Goal: Check status

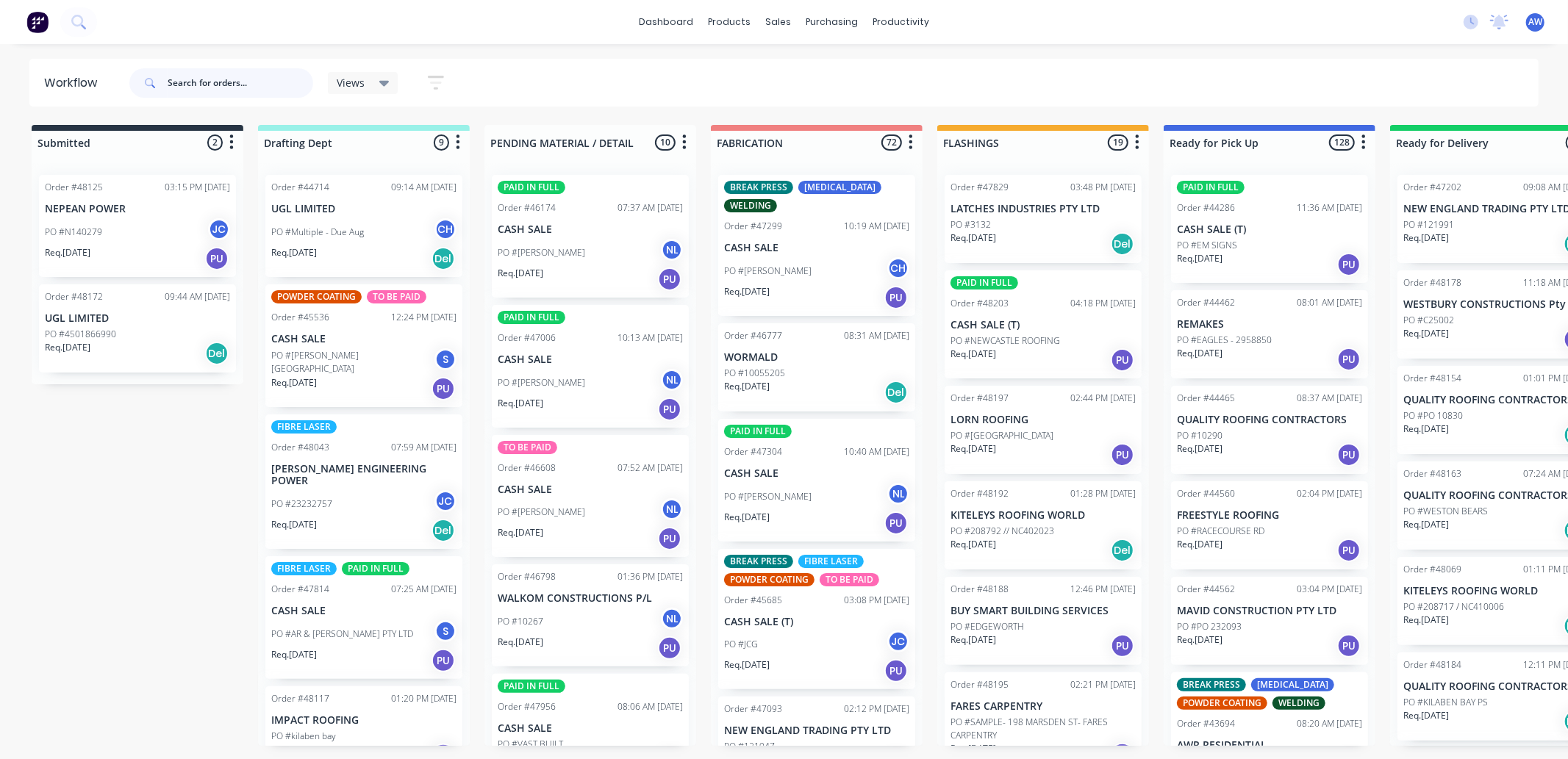
click at [217, 81] on input "text" at bounding box center [239, 83] width 145 height 30
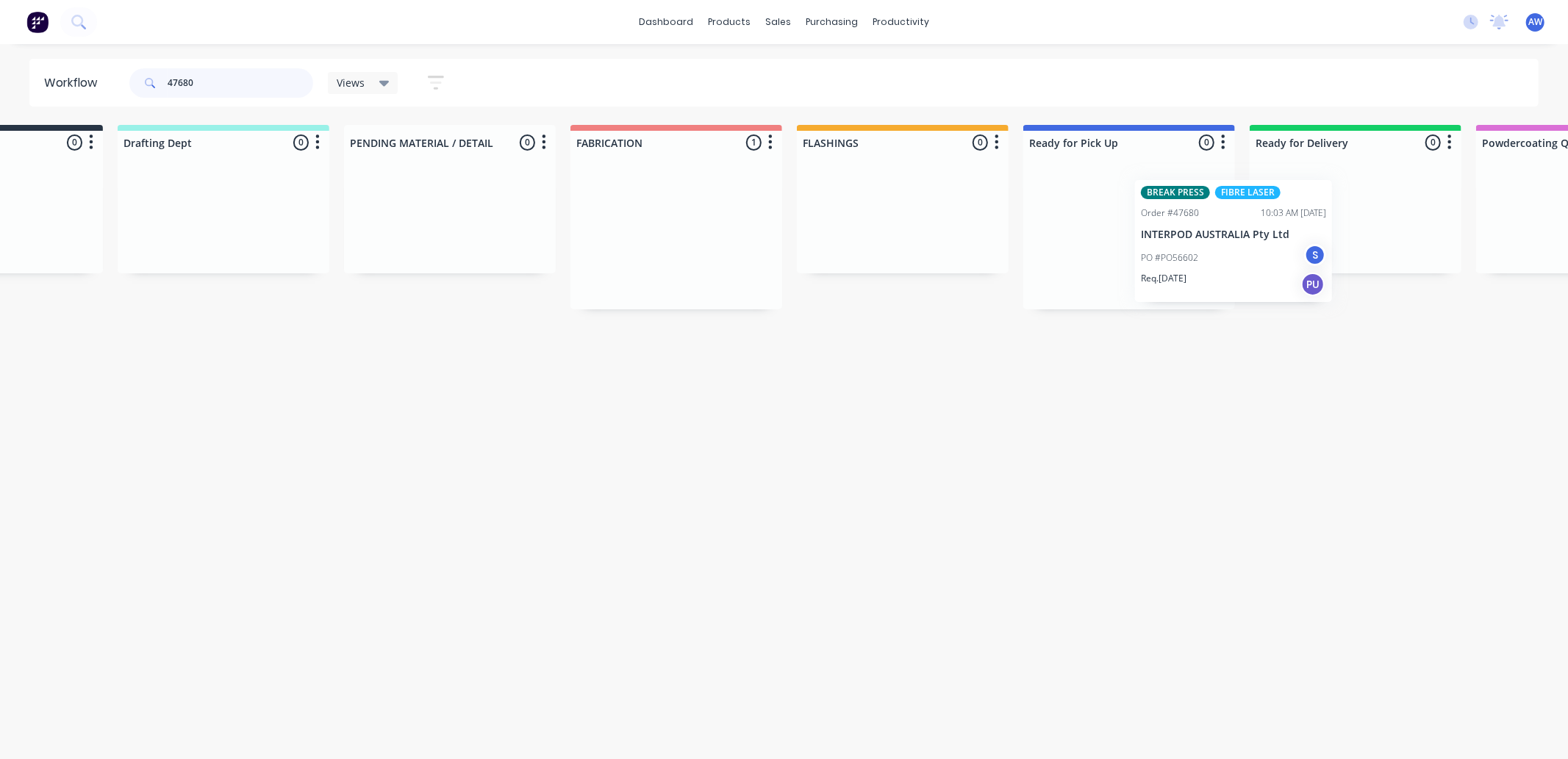
scroll to position [0, 144]
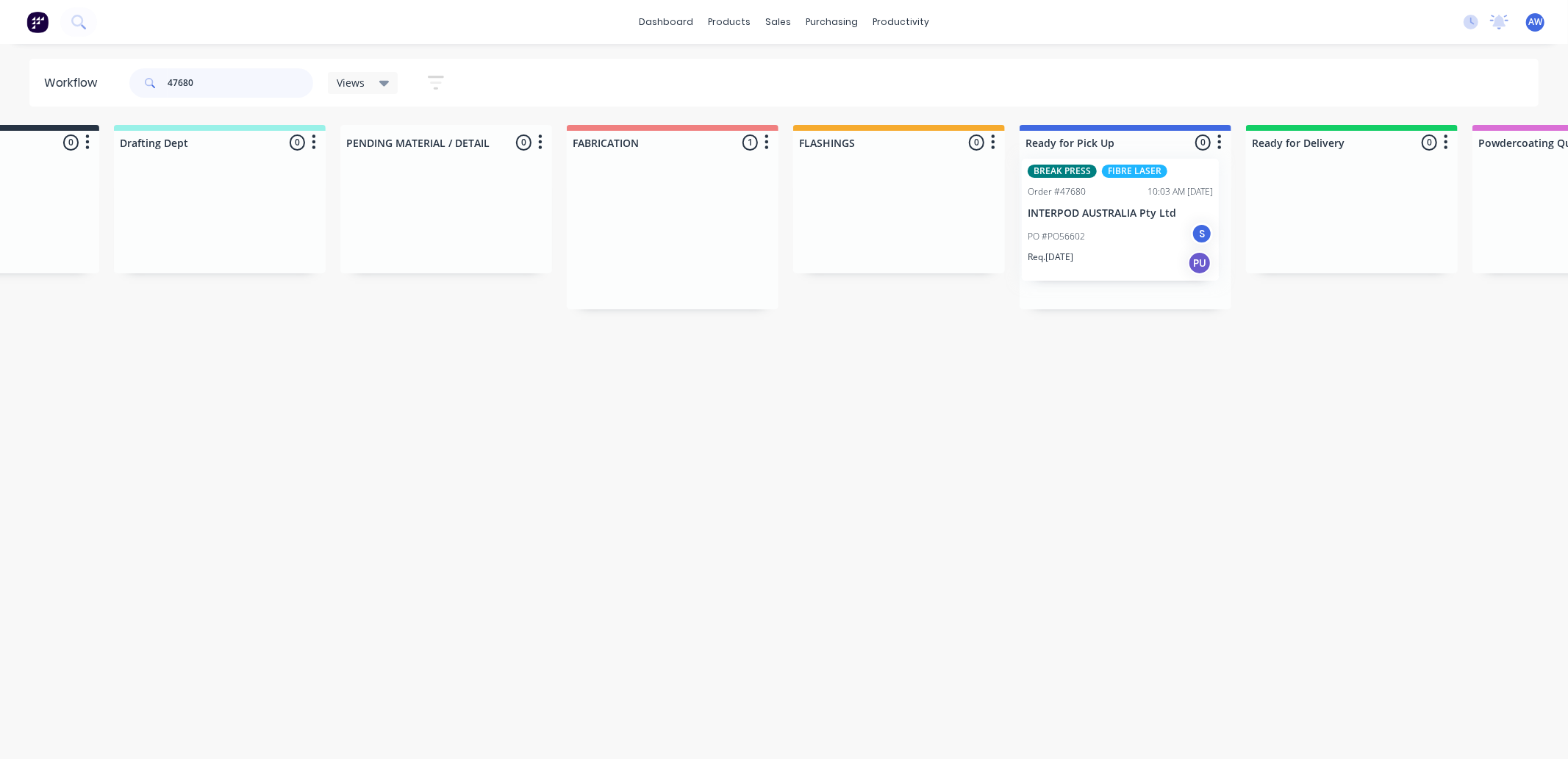
drag, startPoint x: 787, startPoint y: 270, endPoint x: 1092, endPoint y: 254, distance: 305.4
click at [1092, 254] on div "Submitted 0 Sort By Created date Required date Order number Customer name Most …" at bounding box center [1070, 216] width 2451 height 184
type input "47680"
click at [1085, 256] on div "BREAK PRESS FIBRE LASER Order #47680 10:03 AM [DATE] INTERPOD AUSTRALIA Pty Ltd…" at bounding box center [1125, 236] width 212 height 146
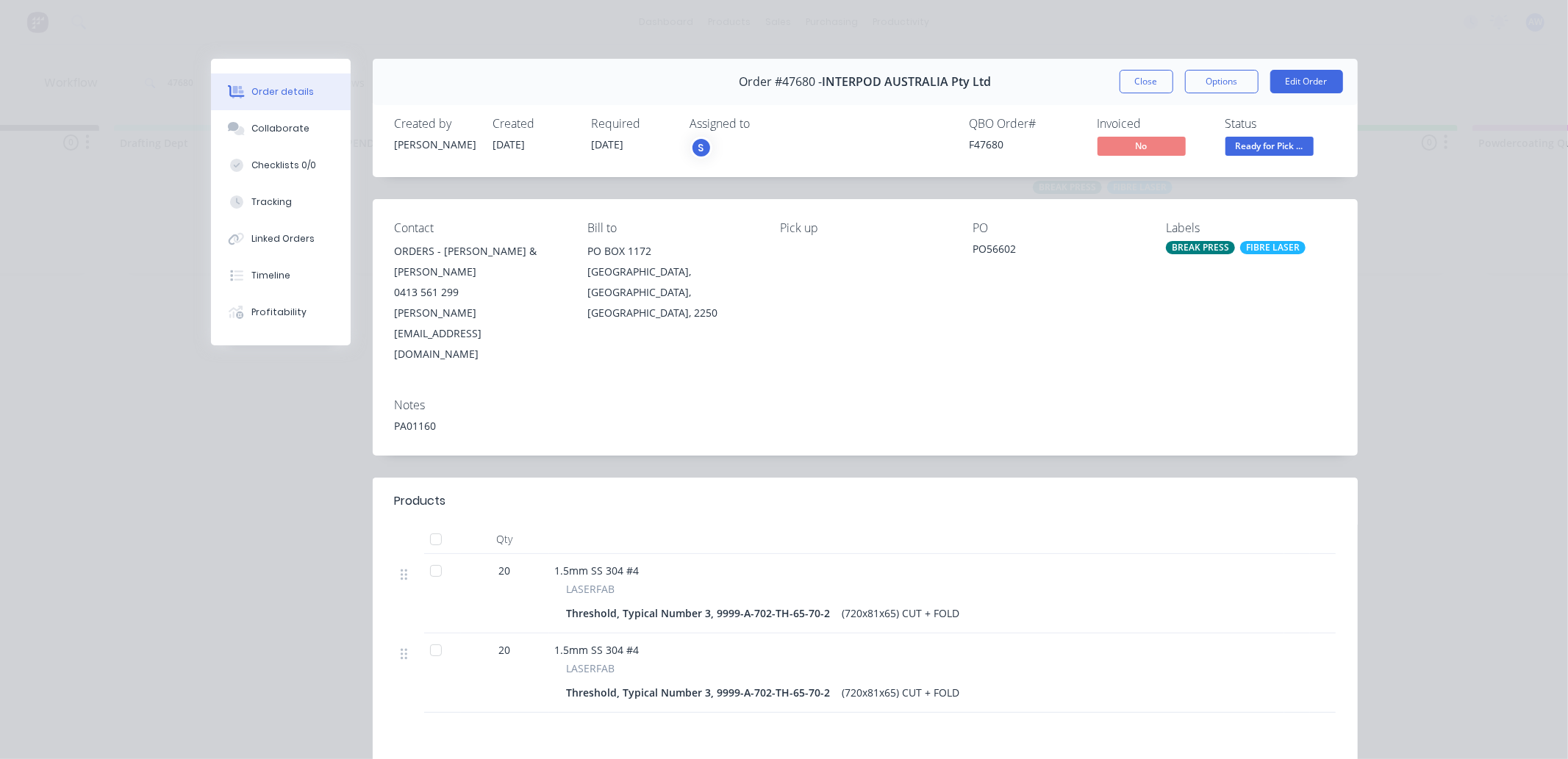
drag, startPoint x: 252, startPoint y: 127, endPoint x: 358, endPoint y: 276, distance: 182.9
click at [253, 129] on div "Collaborate" at bounding box center [280, 129] width 58 height 13
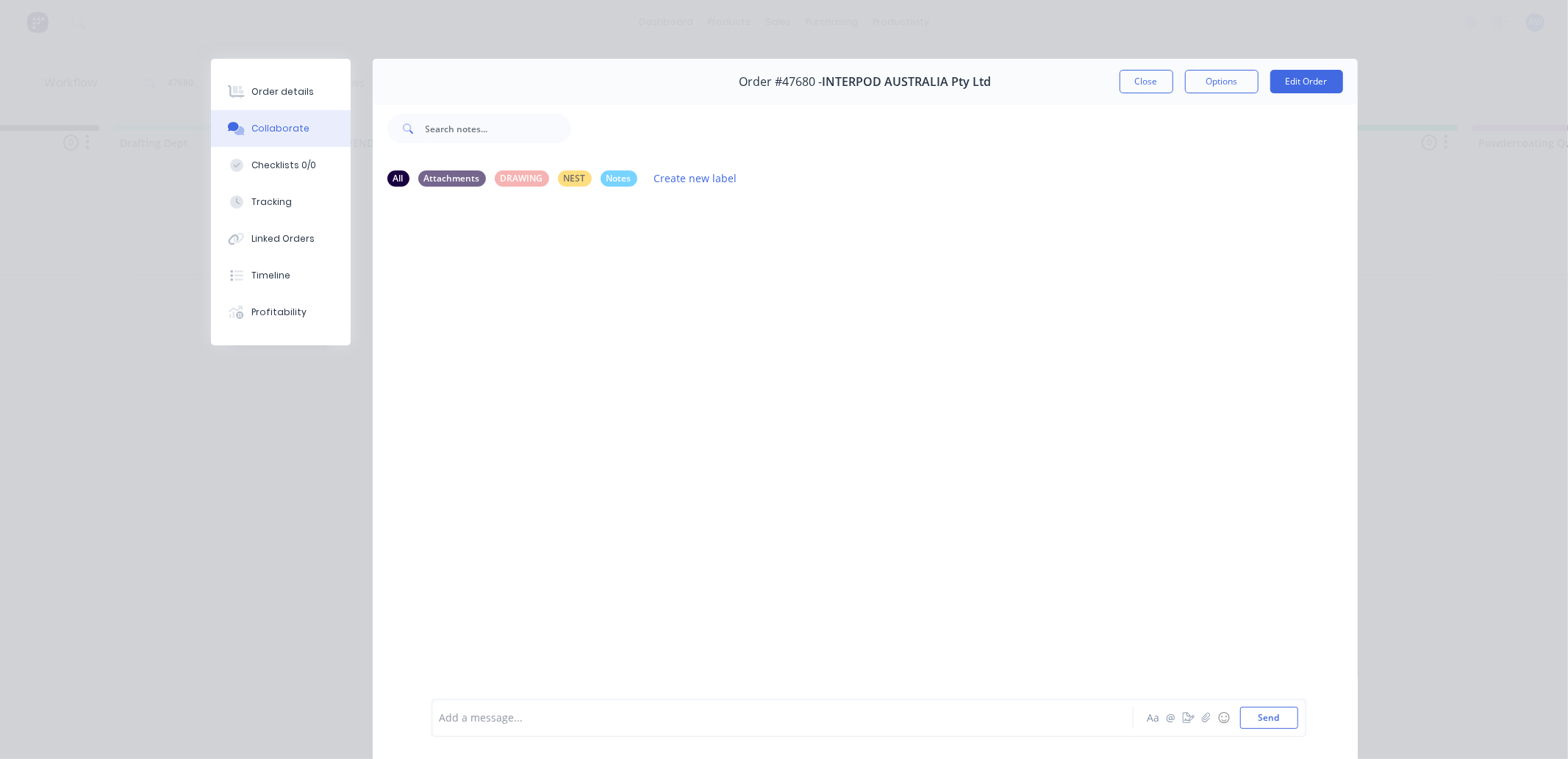
click at [467, 718] on div at bounding box center [762, 718] width 643 height 16
drag, startPoint x: 1128, startPoint y: 79, endPoint x: 891, endPoint y: 121, distance: 240.7
click at [1127, 80] on button "Close" at bounding box center [1146, 81] width 53 height 24
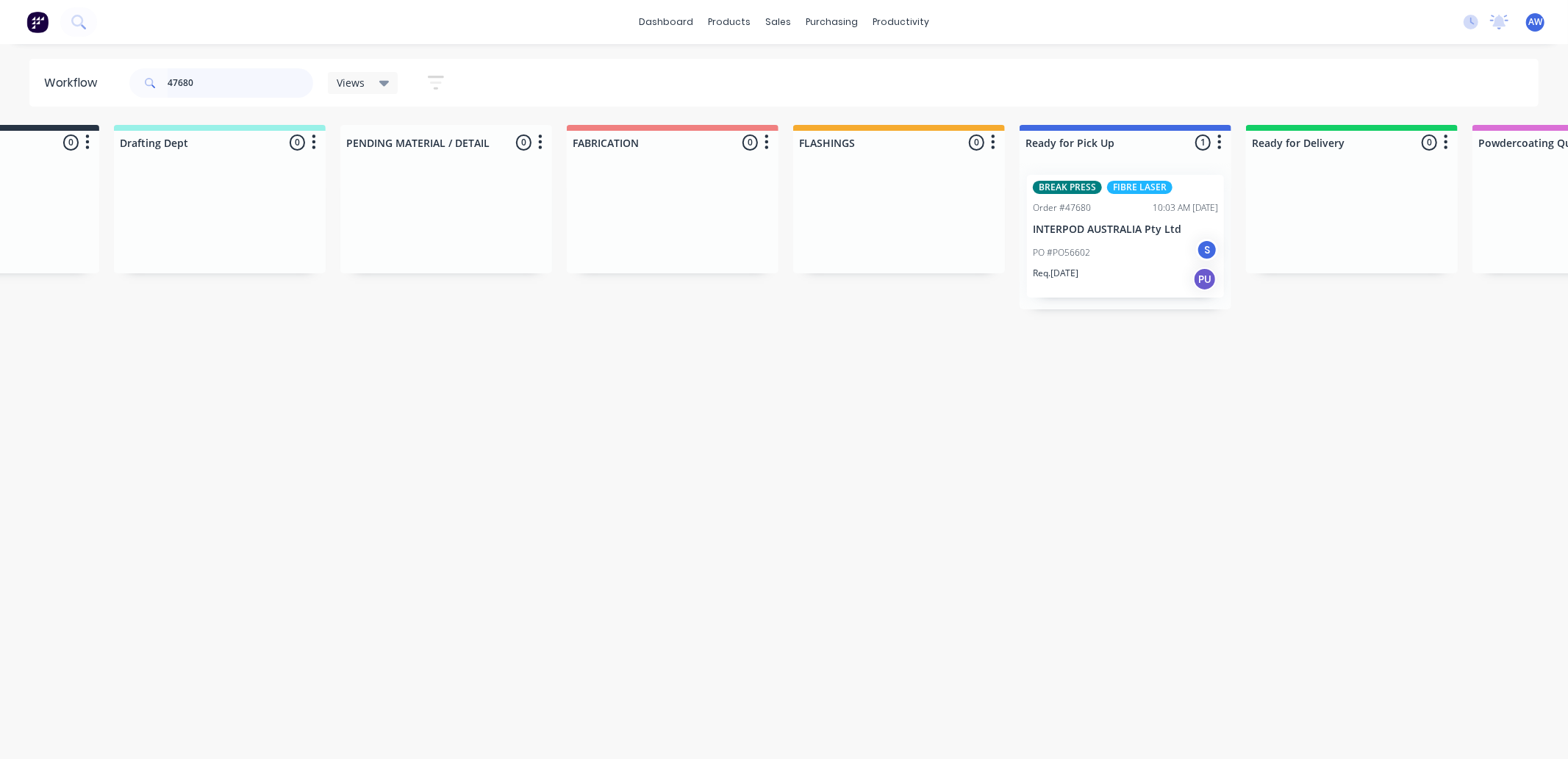
click at [246, 81] on input "47680" at bounding box center [239, 83] width 145 height 30
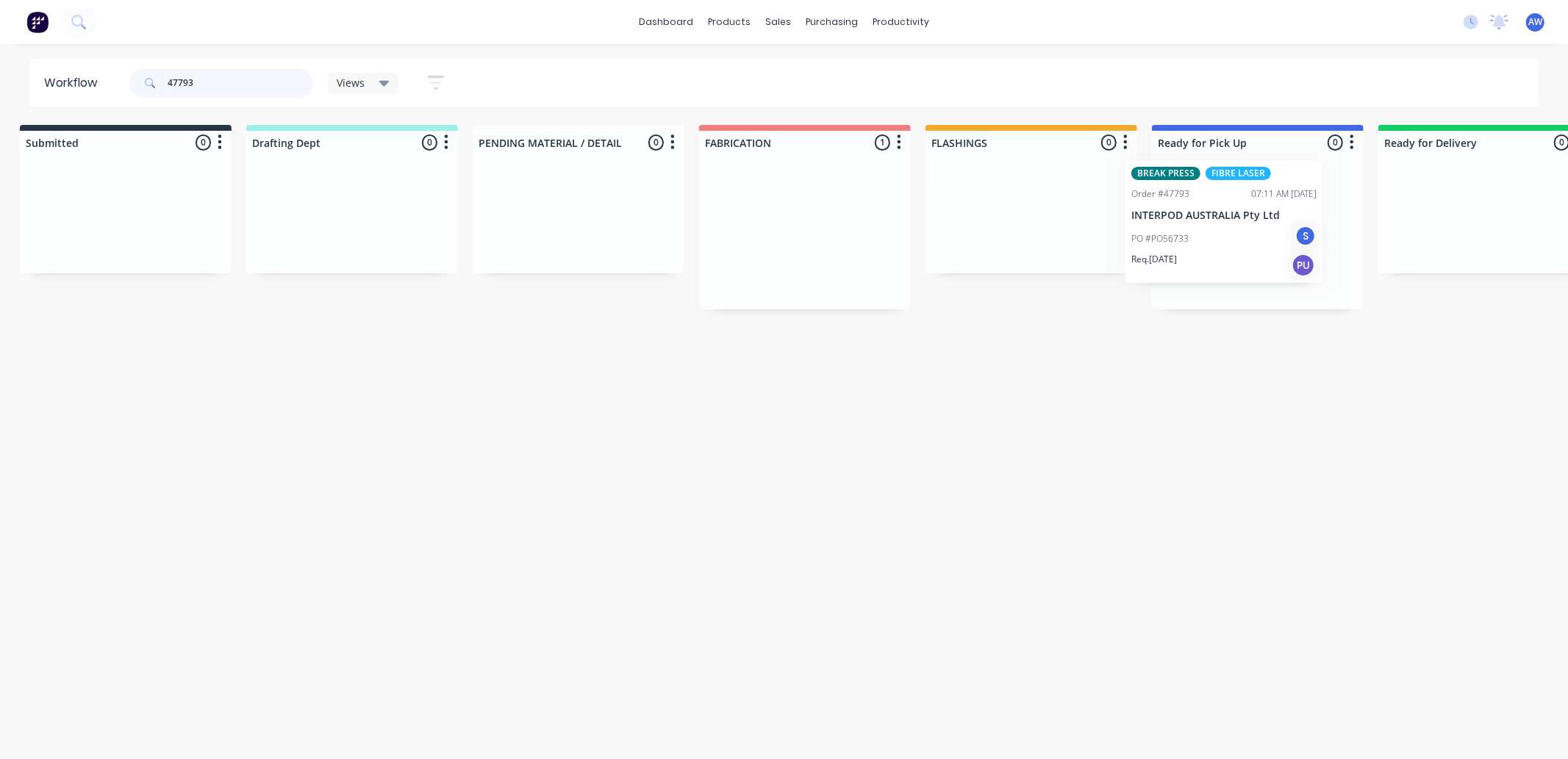
drag, startPoint x: 796, startPoint y: 257, endPoint x: 1213, endPoint y: 244, distance: 417.2
click at [1213, 244] on div "Submitted 0 Sort By Created date Required date Order number Customer name Most …" at bounding box center [1202, 216] width 2451 height 184
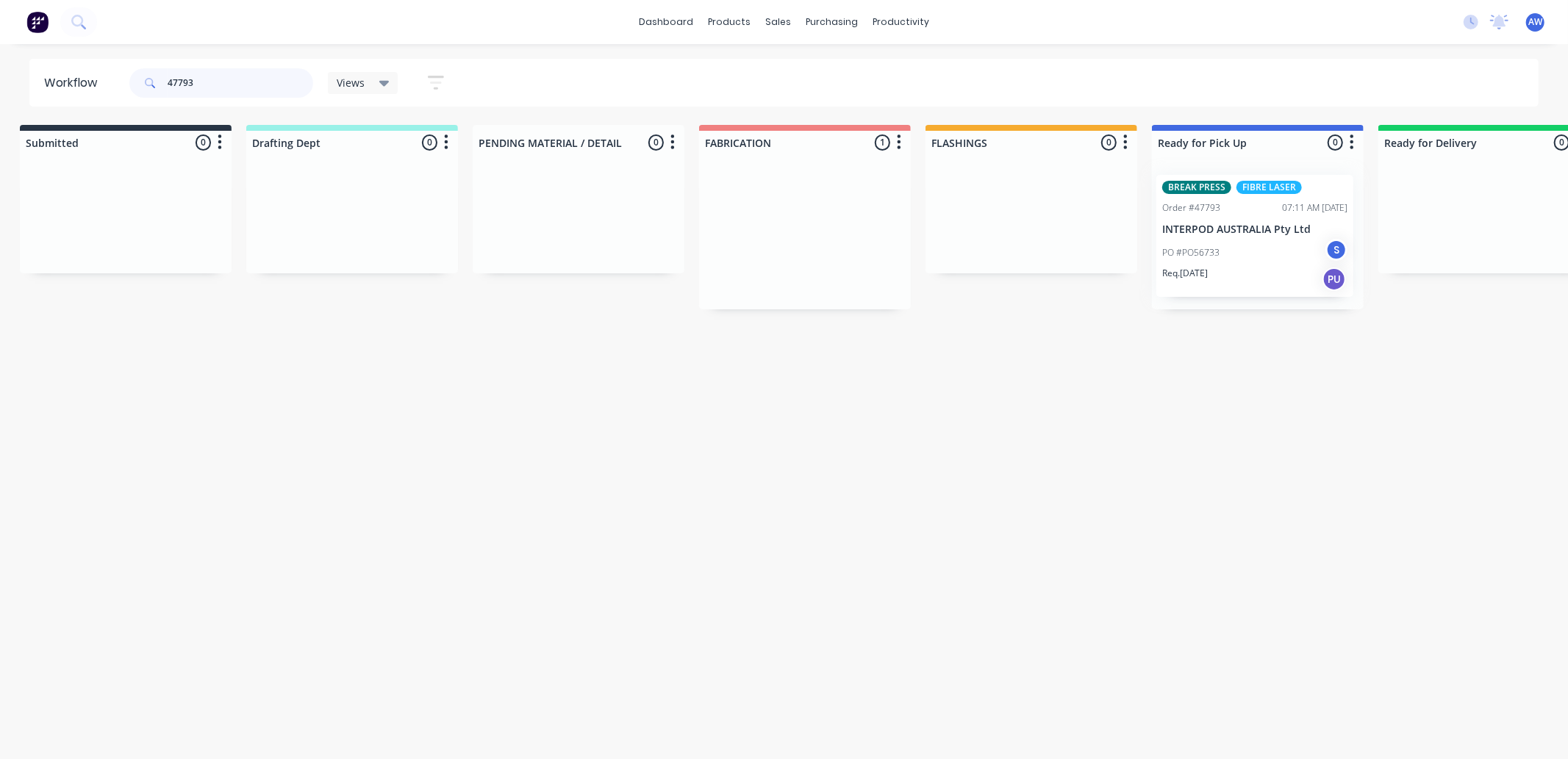
scroll to position [0, 15]
type input "47793"
click at [1210, 252] on p "PO #PO56733" at bounding box center [1191, 252] width 57 height 13
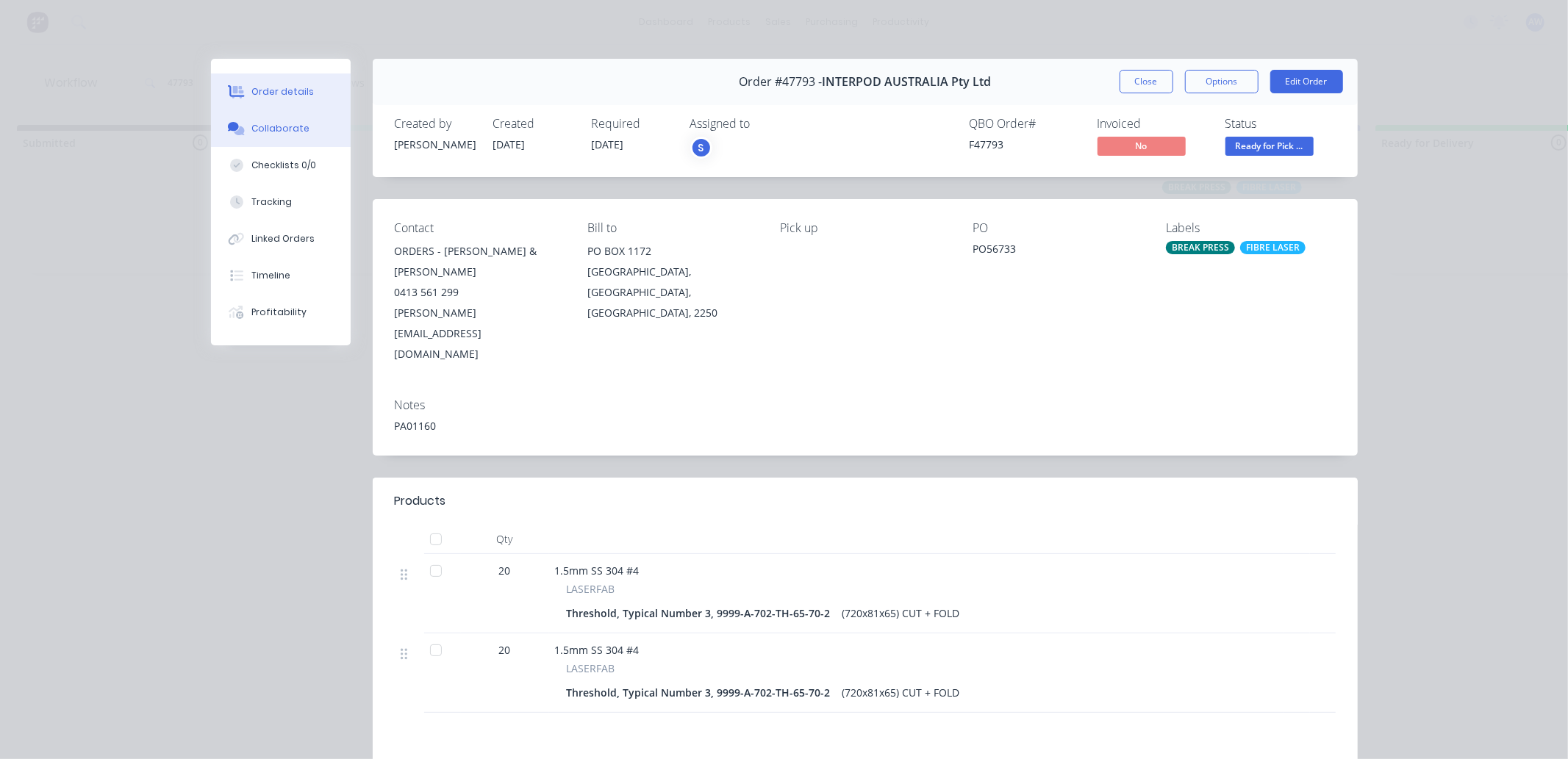
click at [285, 133] on div "Collaborate" at bounding box center [280, 129] width 58 height 13
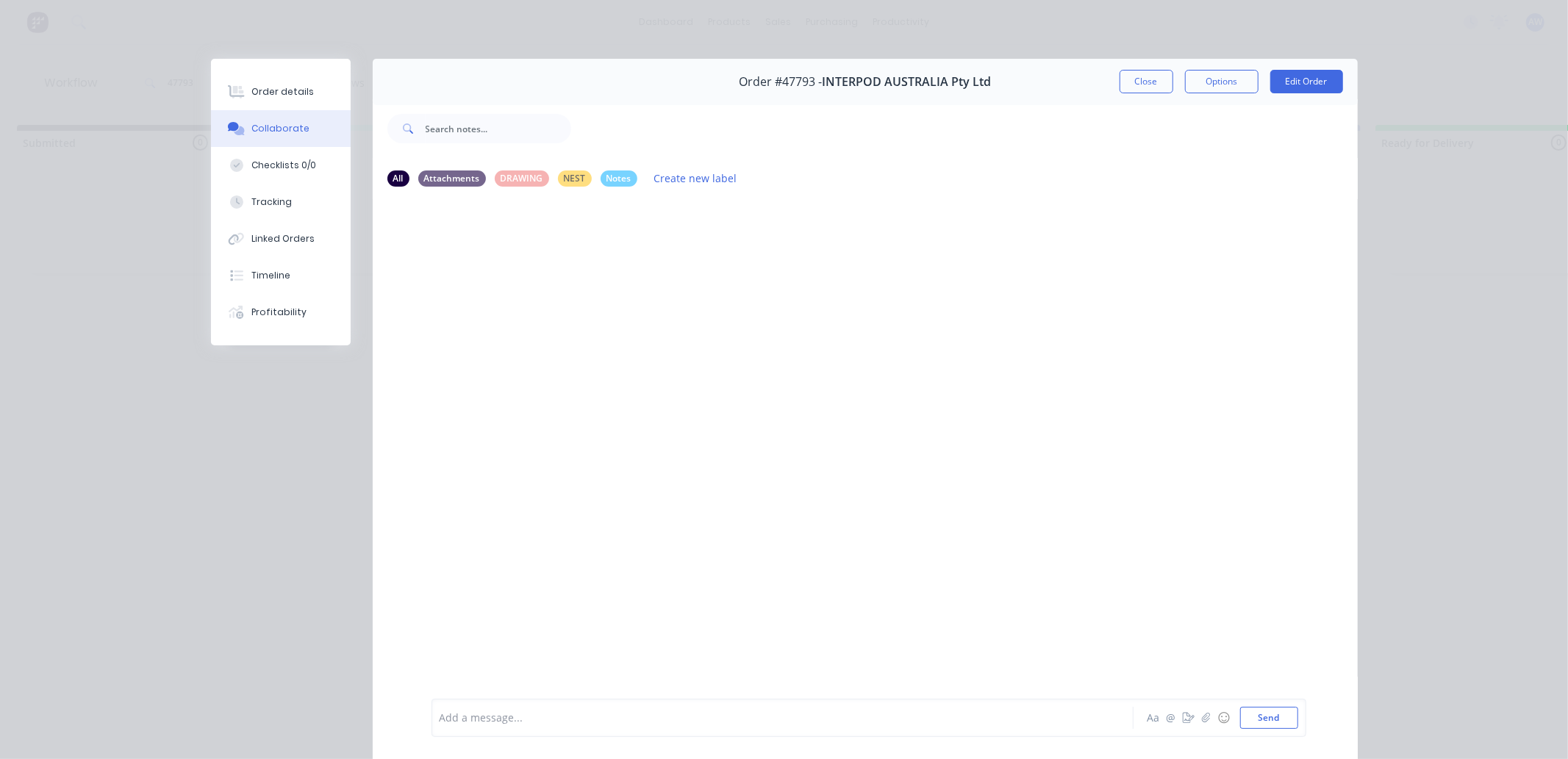
click at [489, 717] on div at bounding box center [762, 718] width 643 height 16
drag, startPoint x: 1151, startPoint y: 87, endPoint x: 1139, endPoint y: 92, distance: 13.0
click at [1151, 89] on button "Close" at bounding box center [1146, 81] width 53 height 24
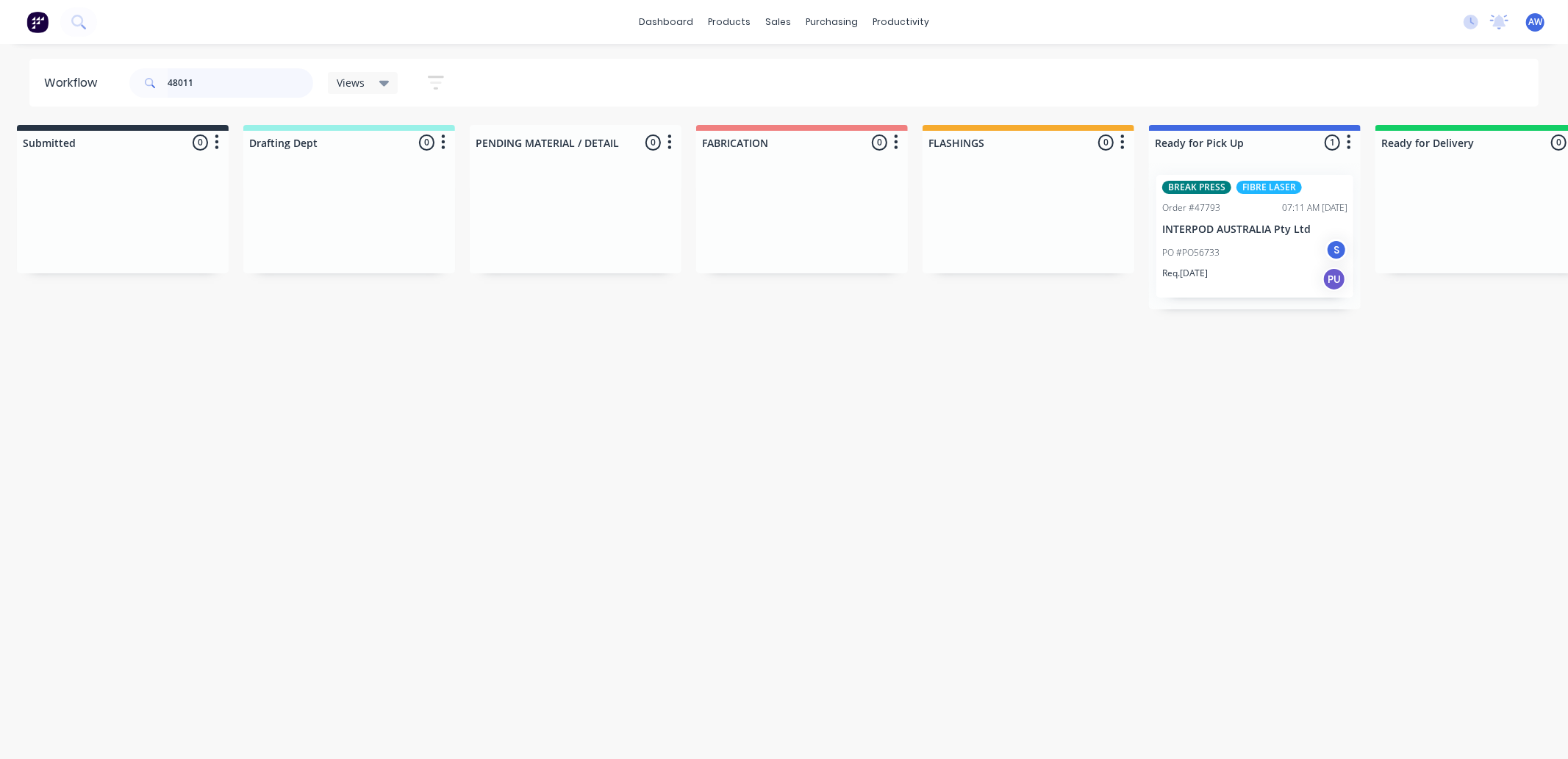
scroll to position [0, 0]
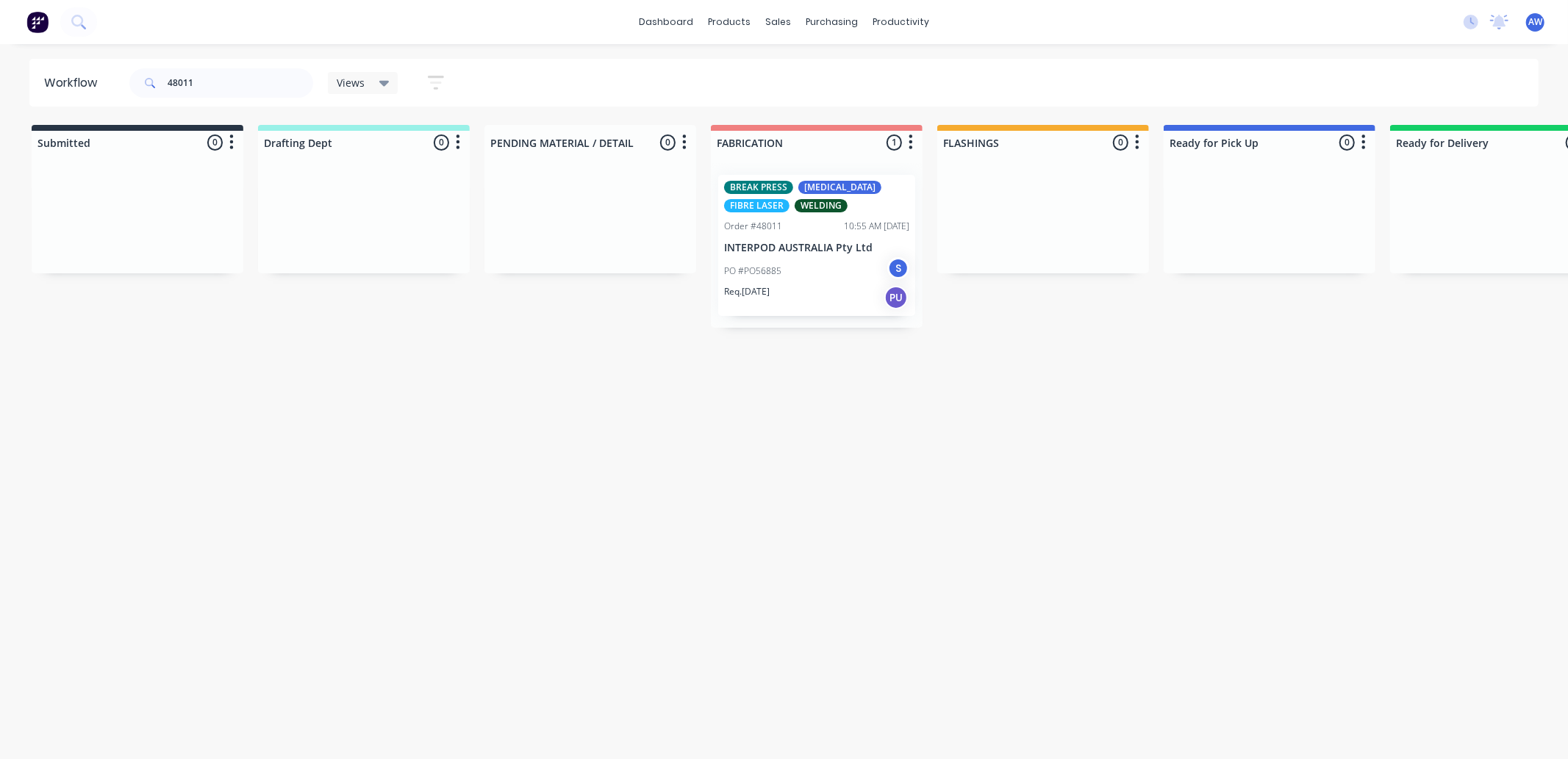
click at [839, 272] on div "PO #PO56885 S" at bounding box center [817, 271] width 185 height 28
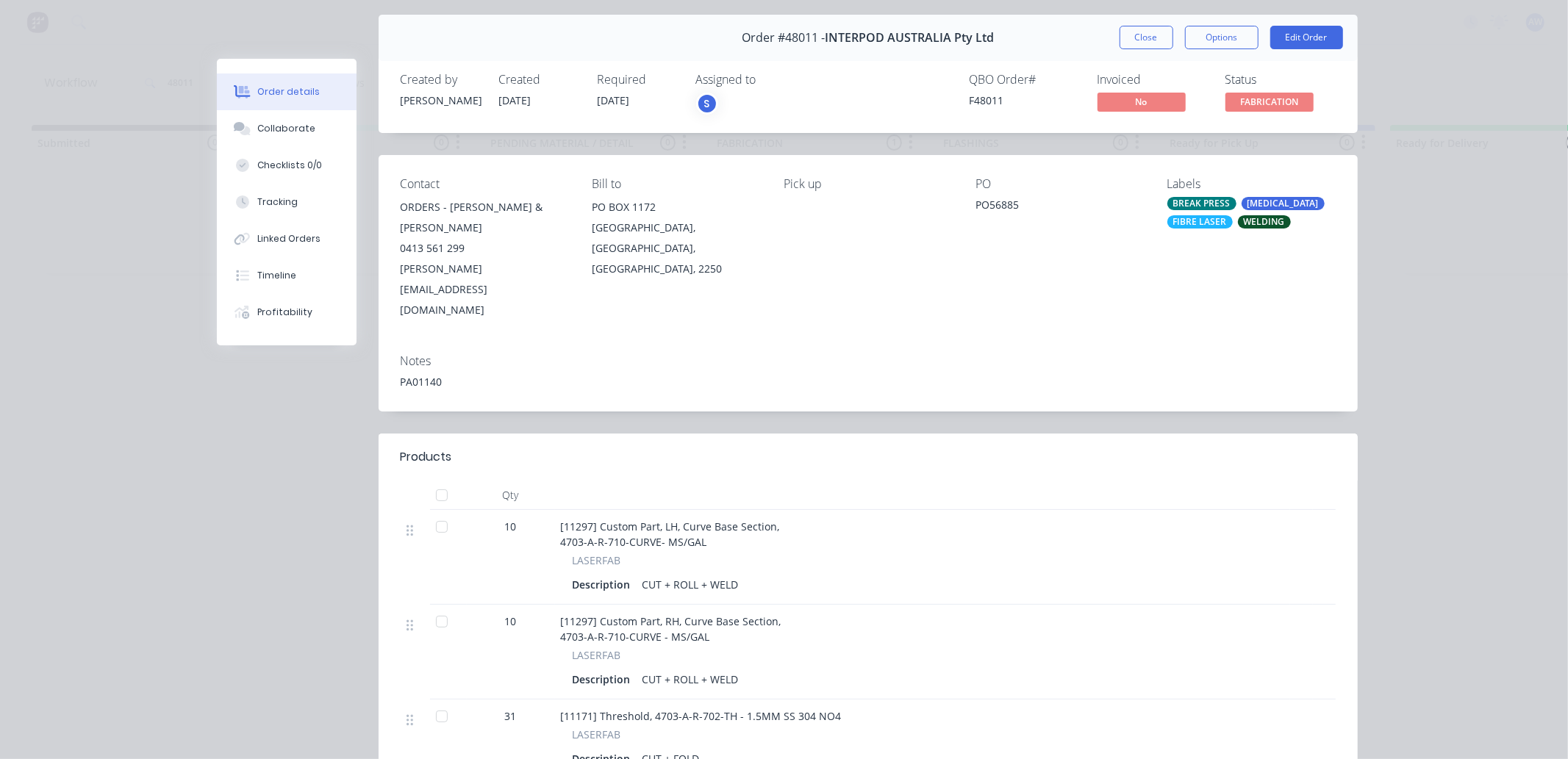
scroll to position [81, 0]
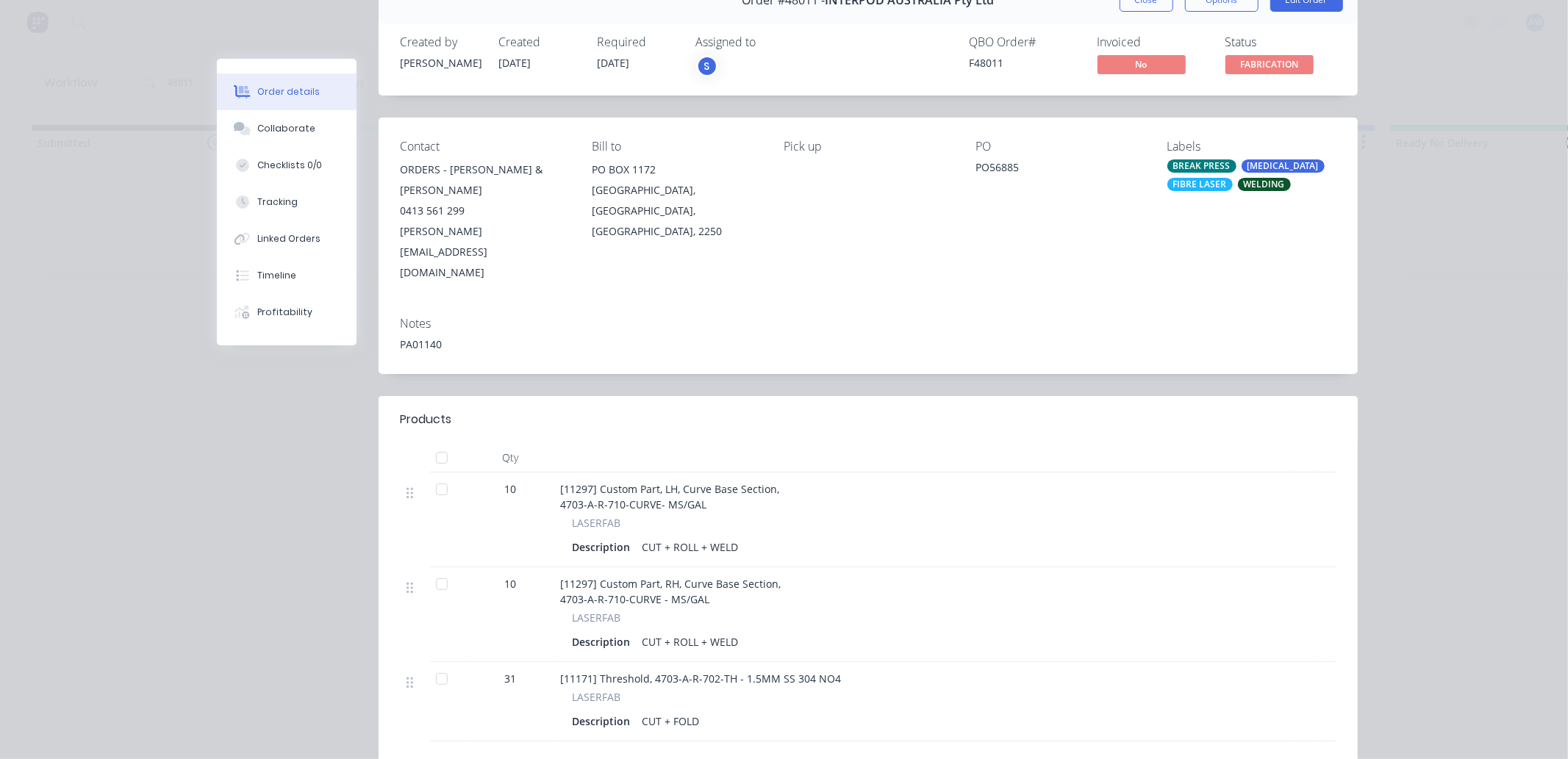
click at [430, 664] on div at bounding box center [442, 679] width 30 height 30
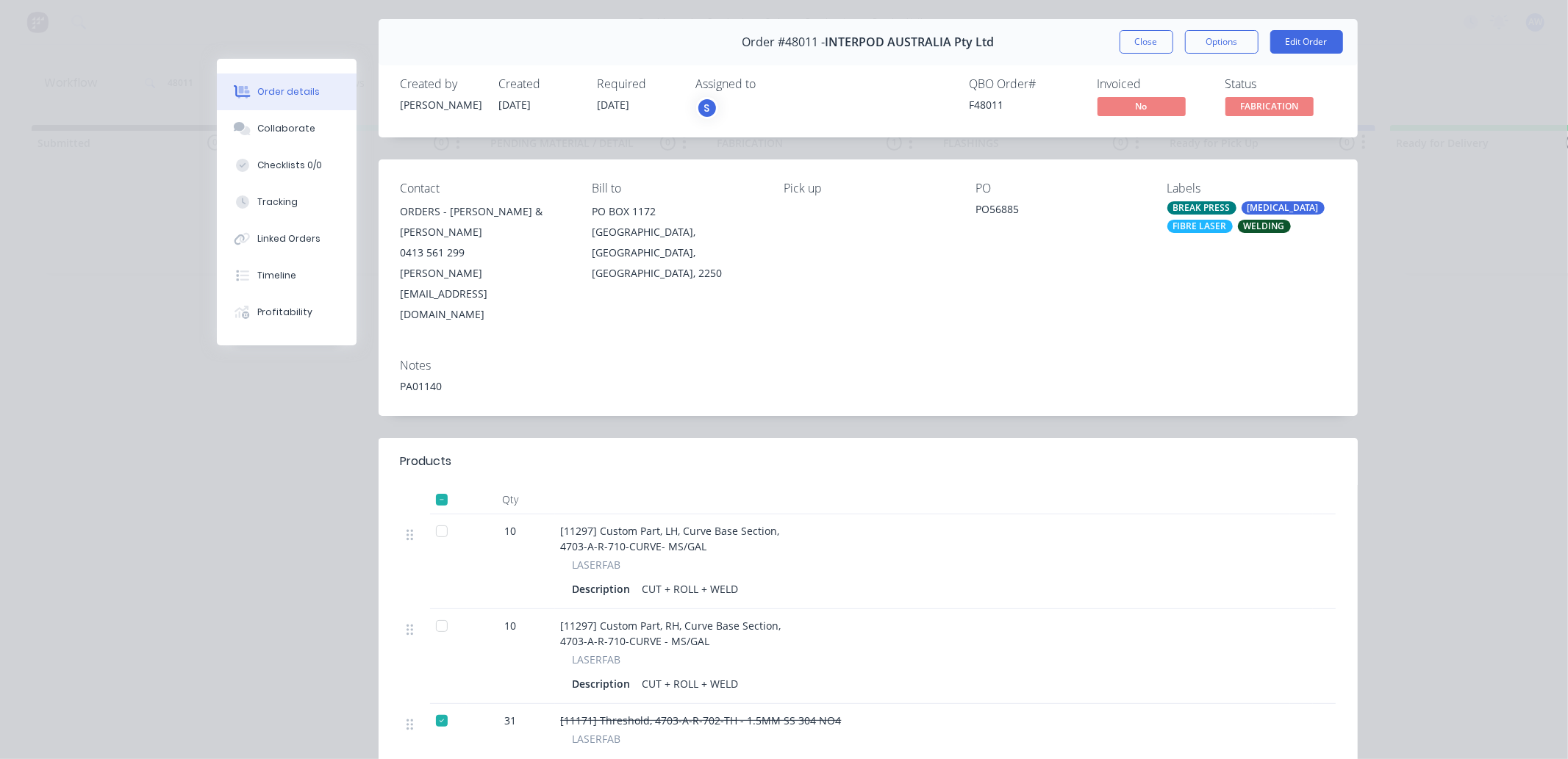
scroll to position [0, 0]
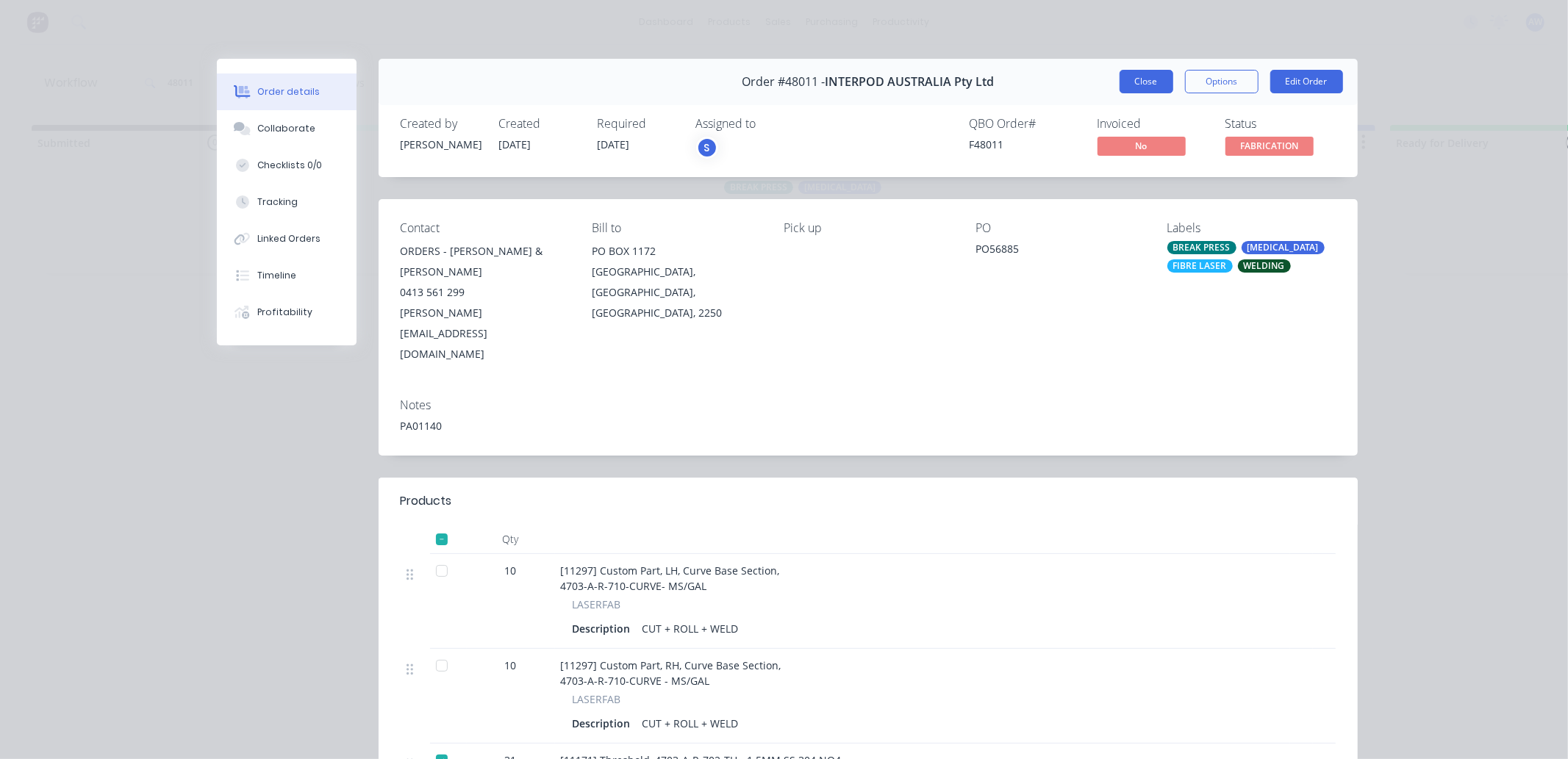
click at [1139, 77] on button "Close" at bounding box center [1146, 81] width 53 height 24
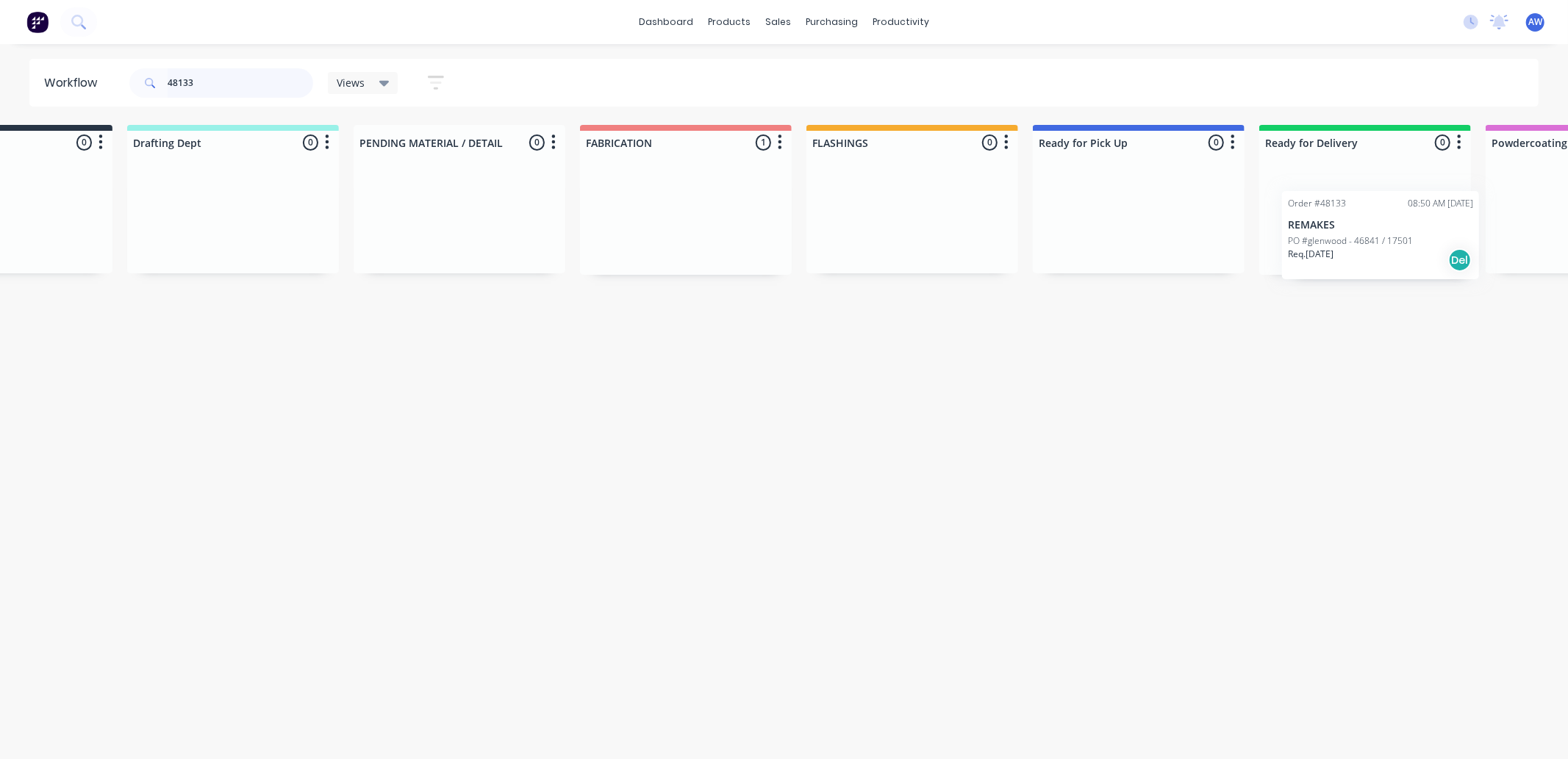
drag, startPoint x: 1045, startPoint y: 288, endPoint x: 1238, endPoint y: 311, distance: 194.4
click at [1406, 251] on div "Submitted 0 Sort By Created date Required date Order number Customer name Most …" at bounding box center [1083, 199] width 2451 height 150
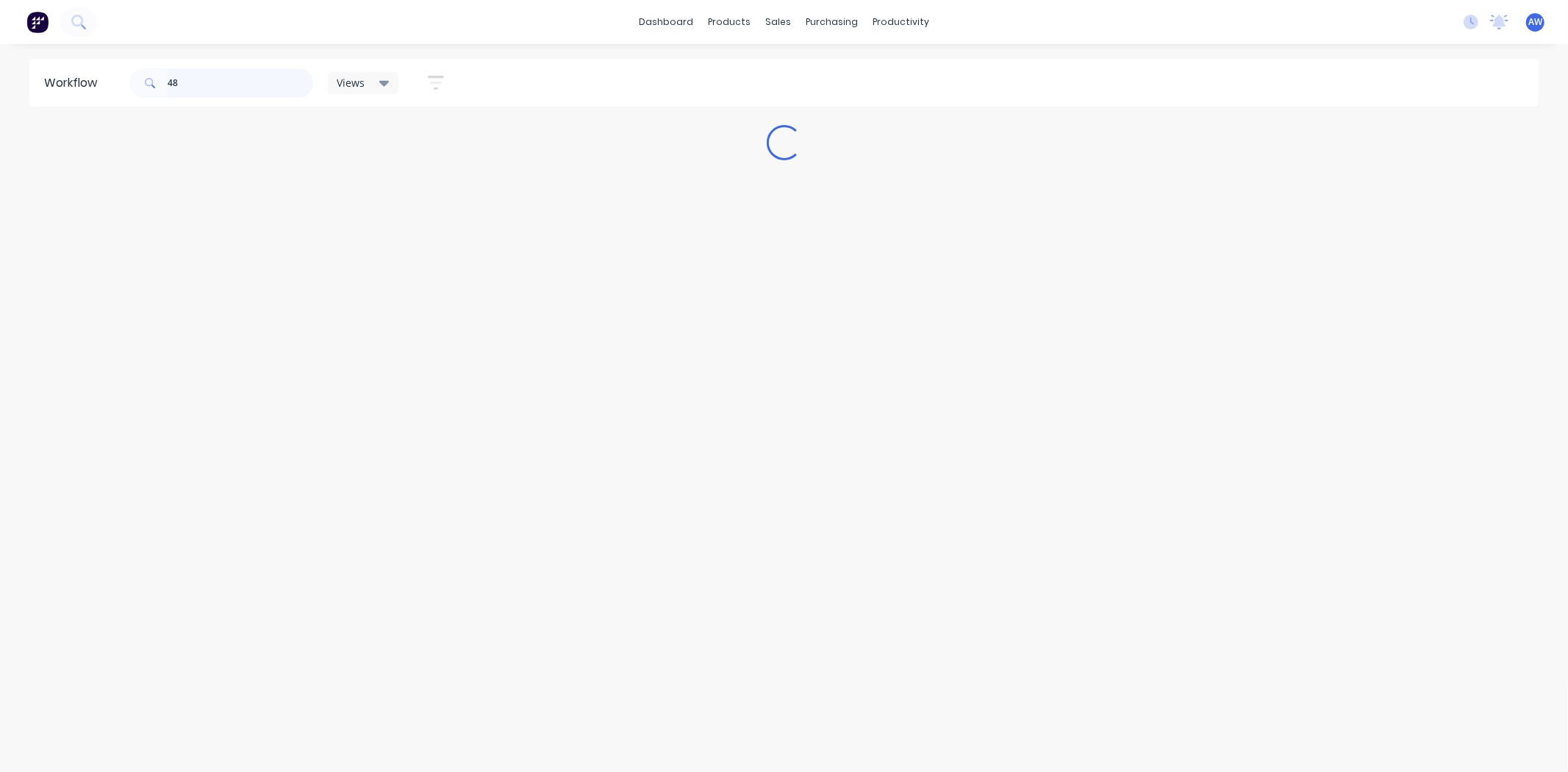
type input "4"
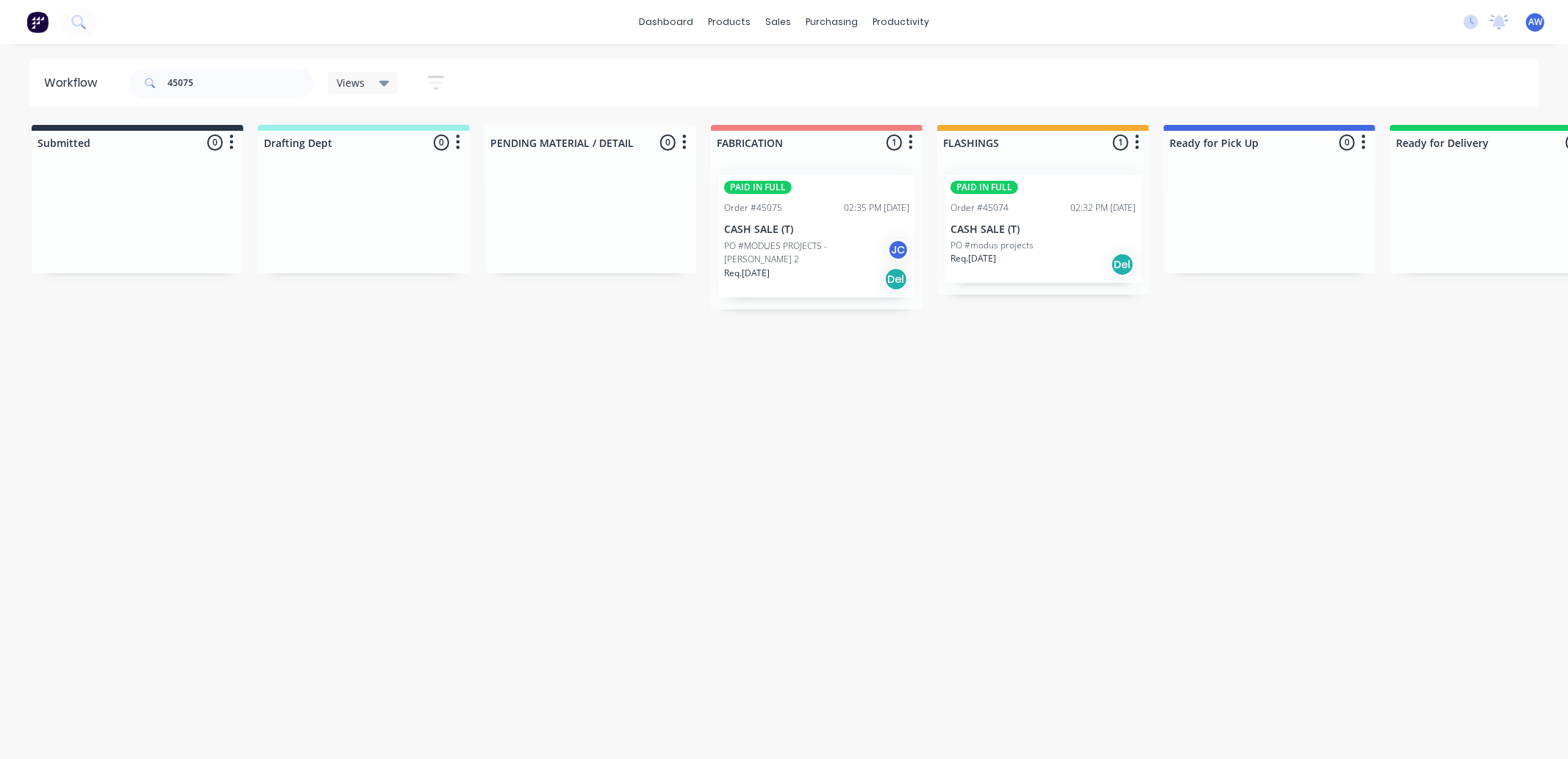
click at [803, 272] on div "Req. [DATE] Del" at bounding box center [817, 279] width 185 height 25
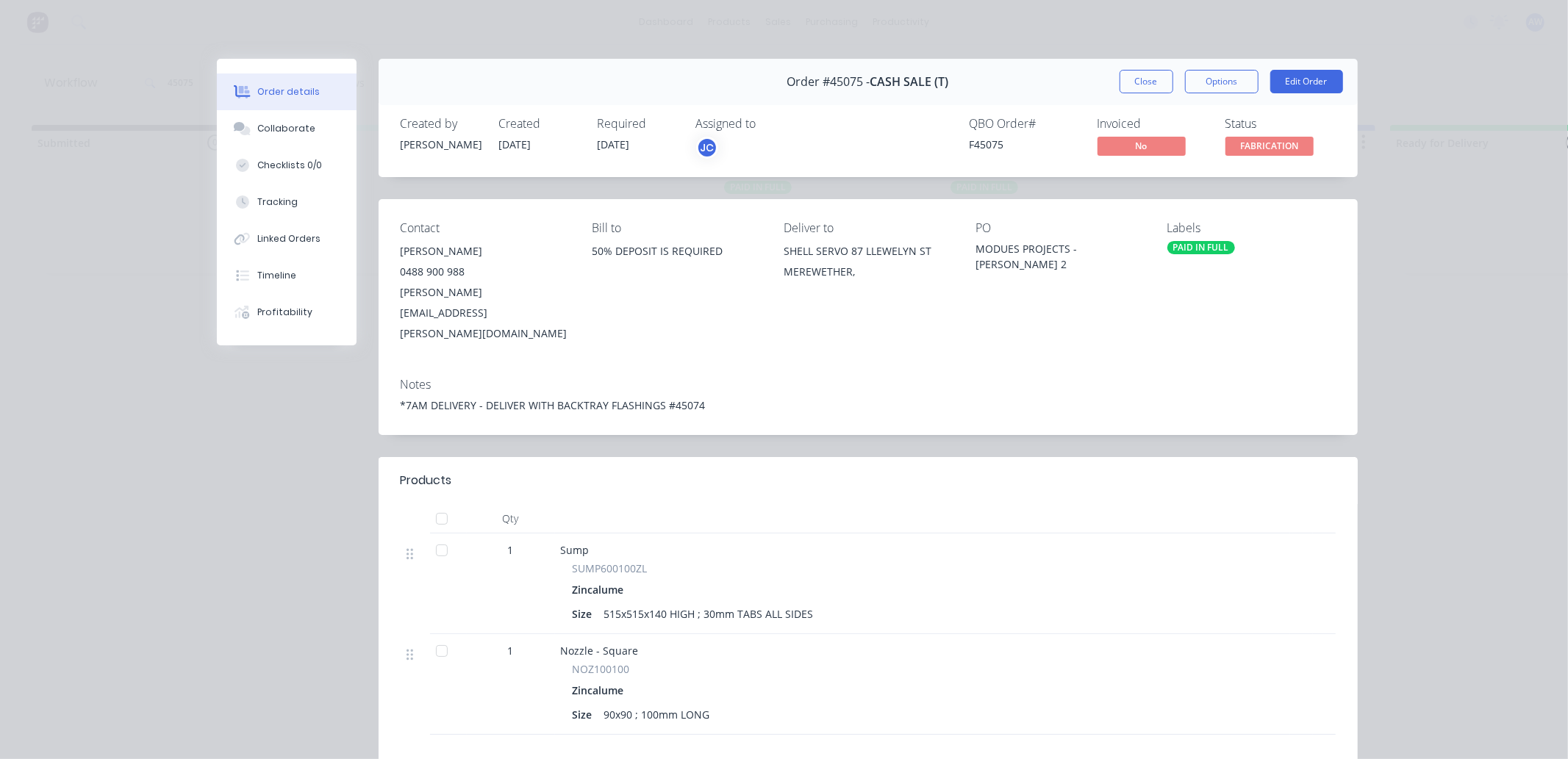
scroll to position [81, 0]
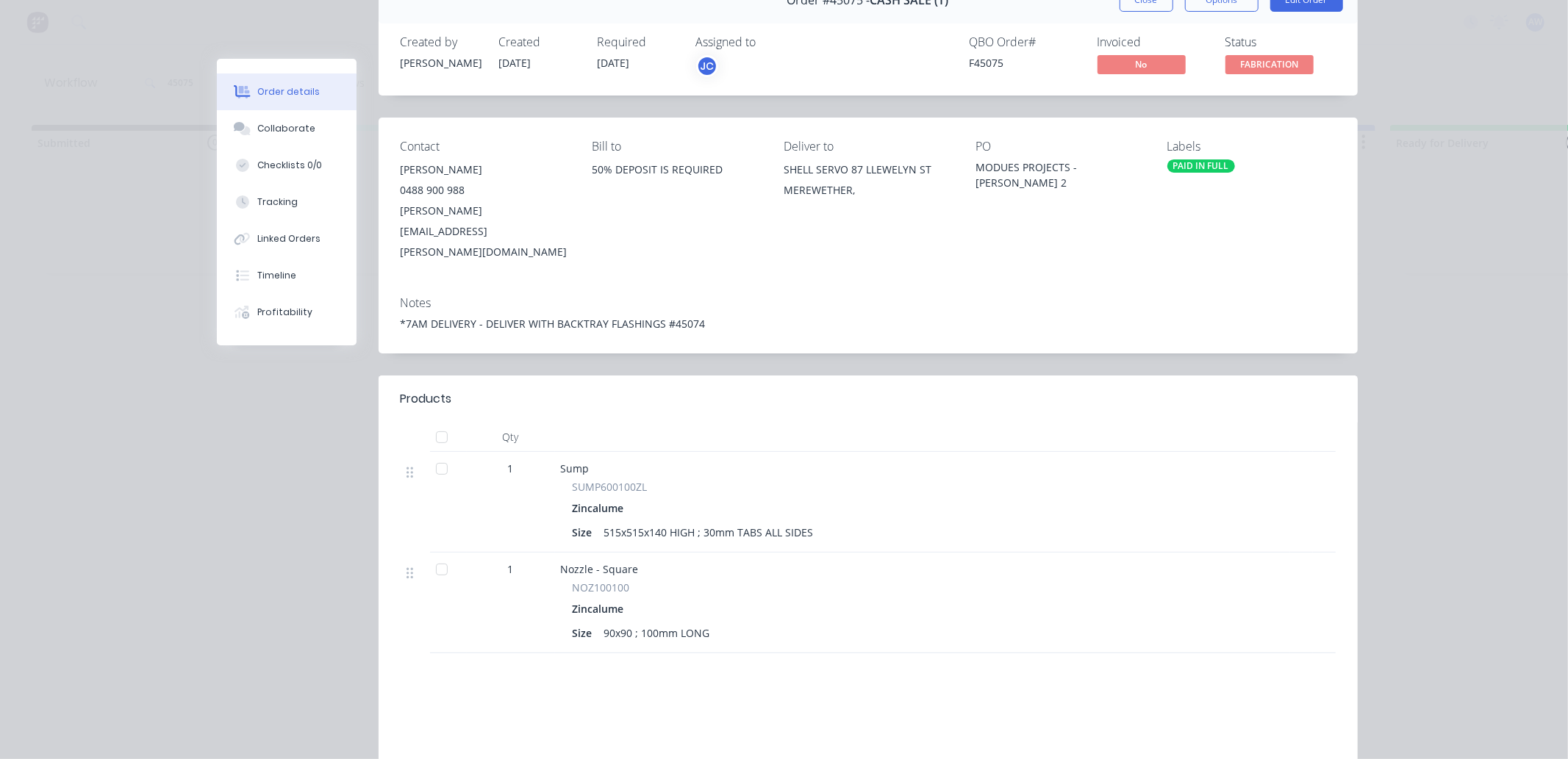
click at [435, 454] on div at bounding box center [442, 469] width 30 height 30
click at [436, 555] on div at bounding box center [442, 570] width 30 height 30
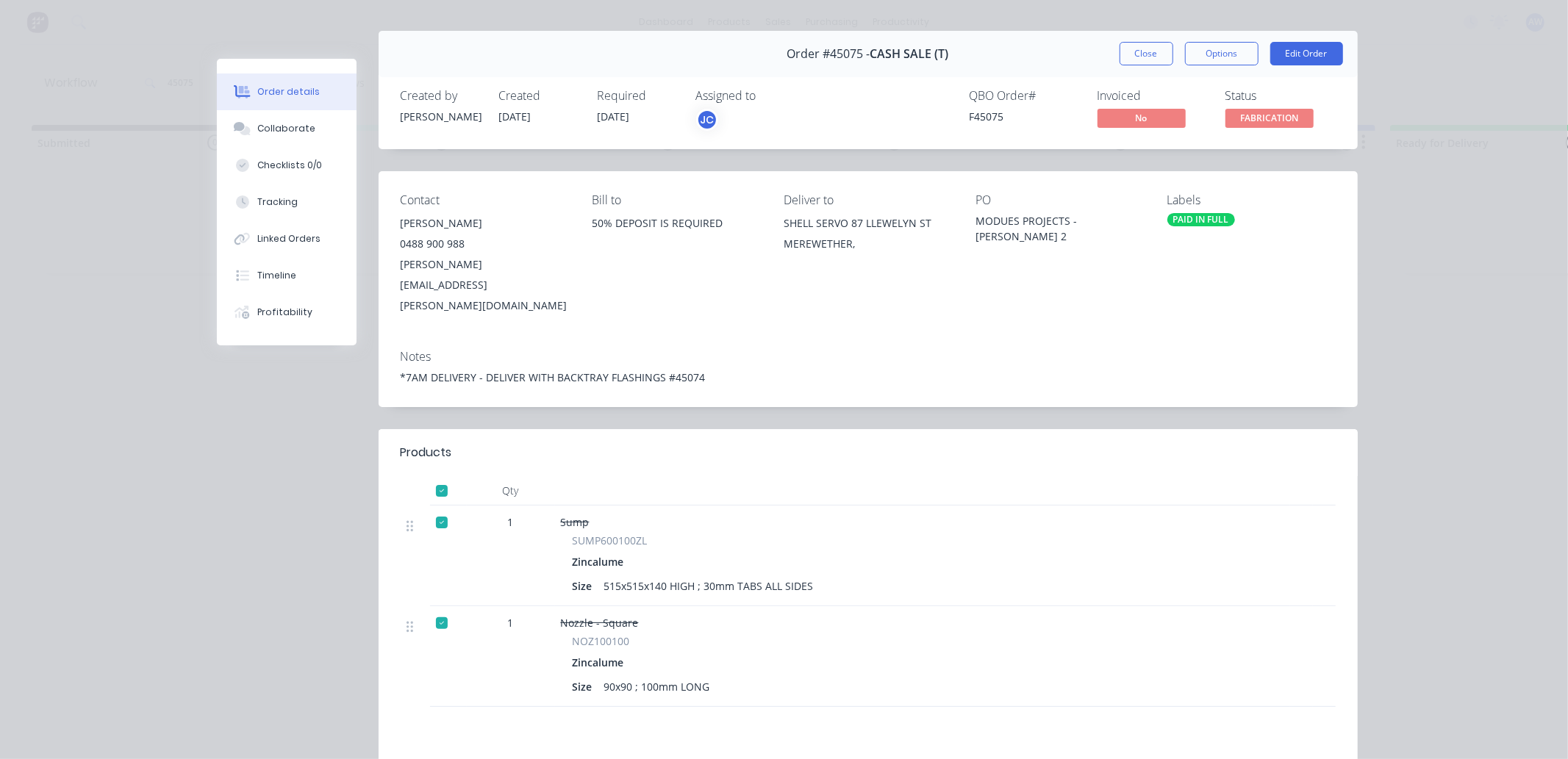
scroll to position [0, 0]
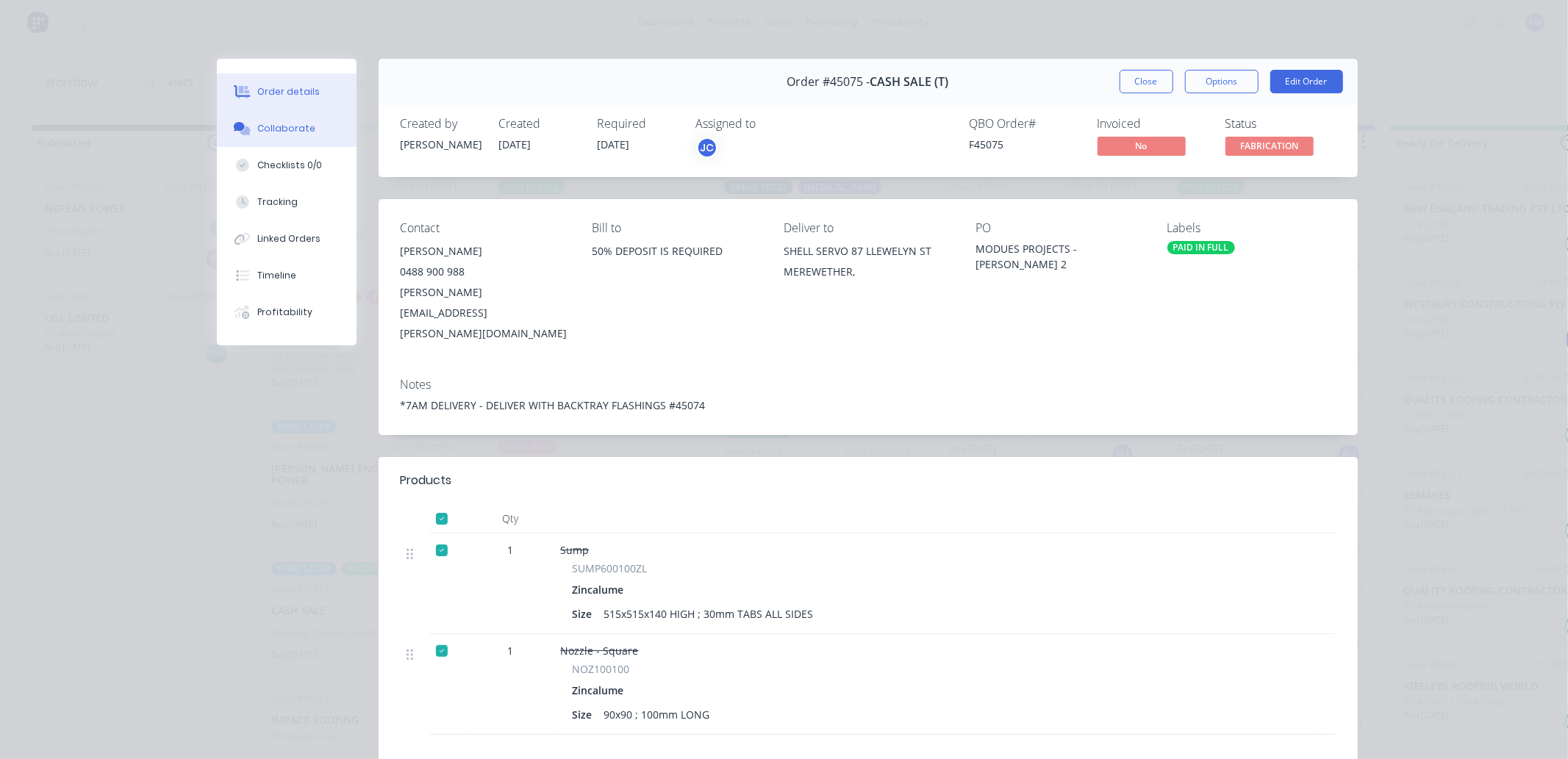
click at [284, 130] on div "Collaborate" at bounding box center [286, 129] width 58 height 13
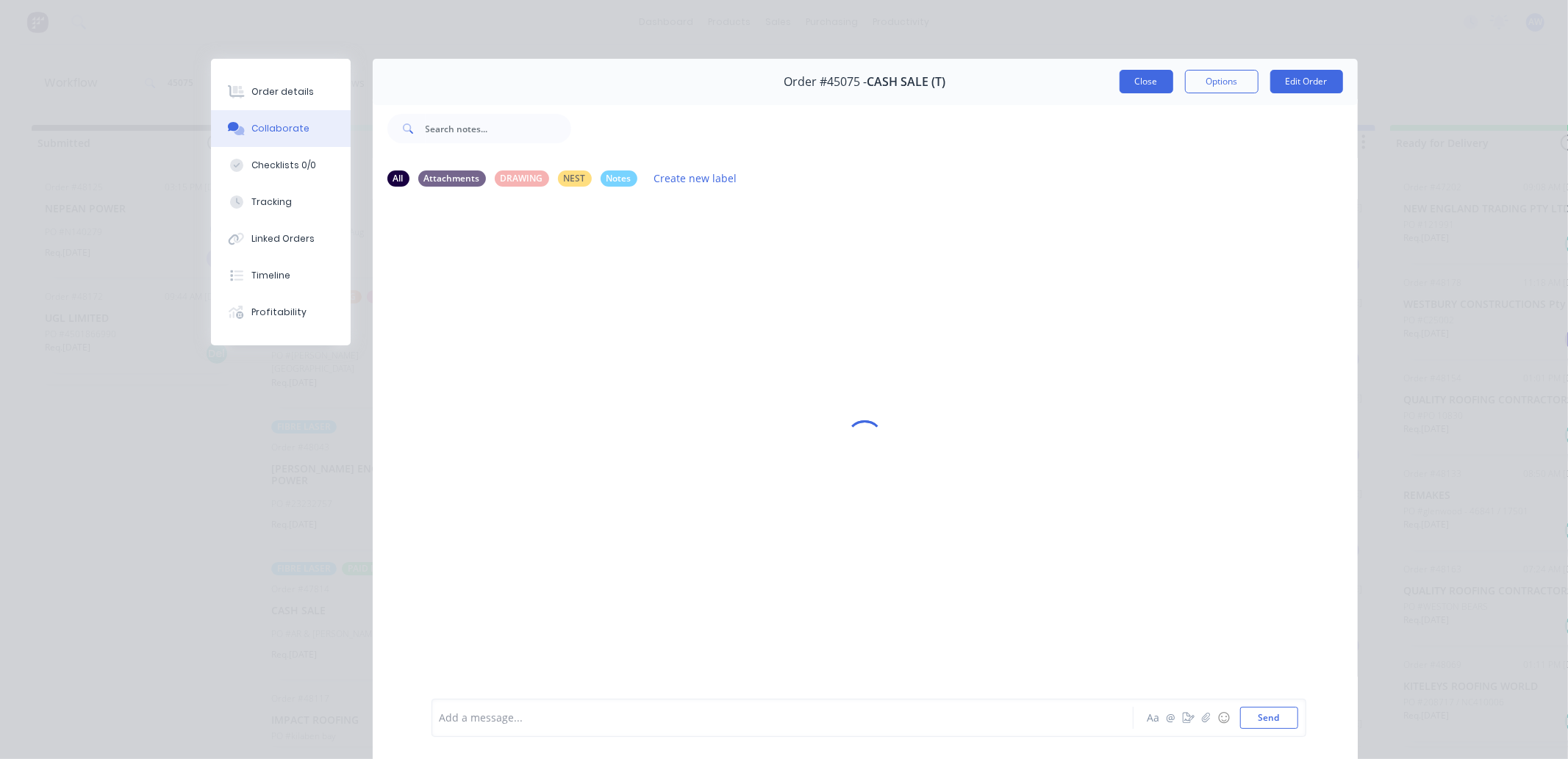
click at [1126, 87] on button "Close" at bounding box center [1146, 81] width 53 height 24
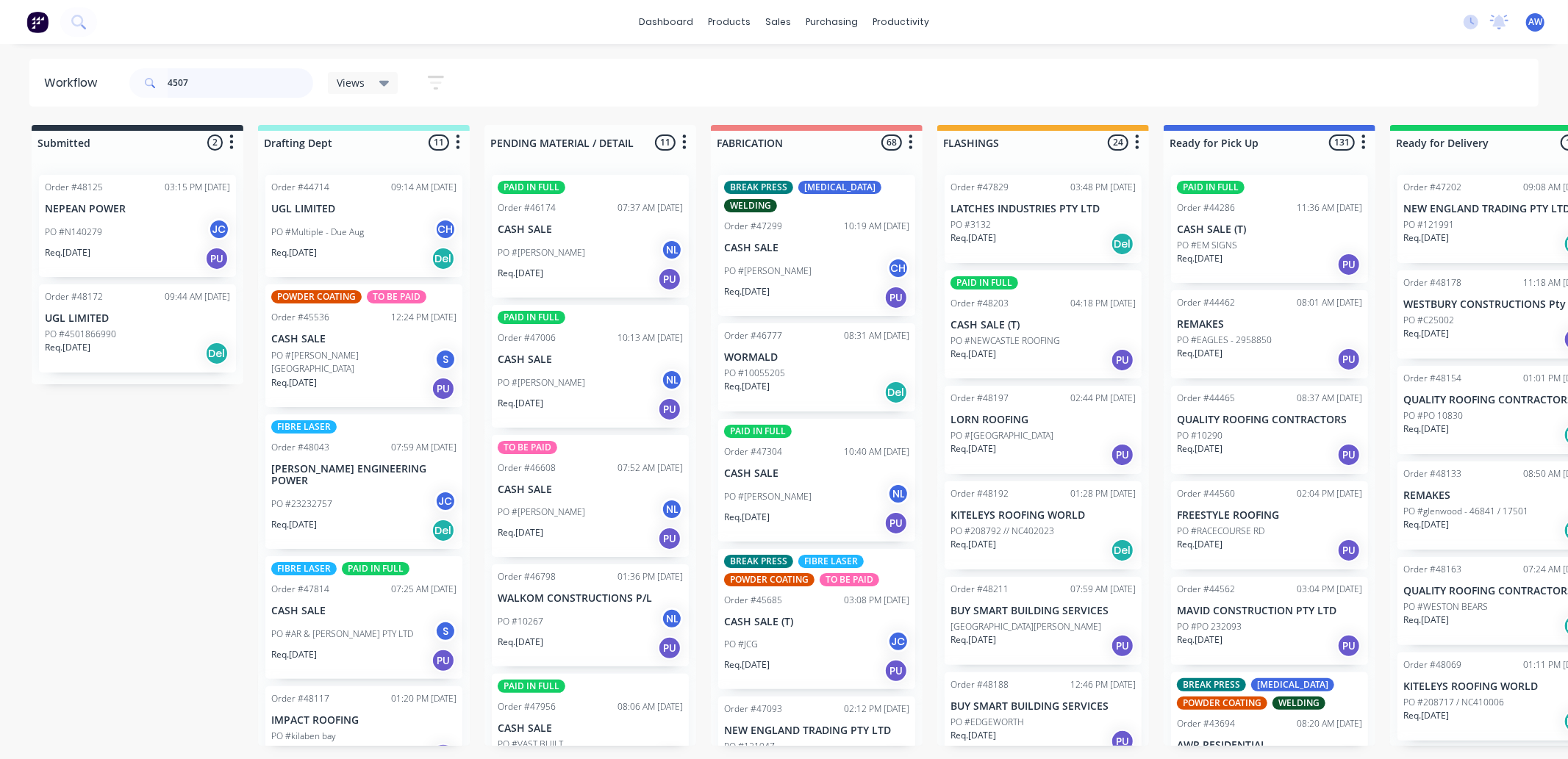
type input "45075"
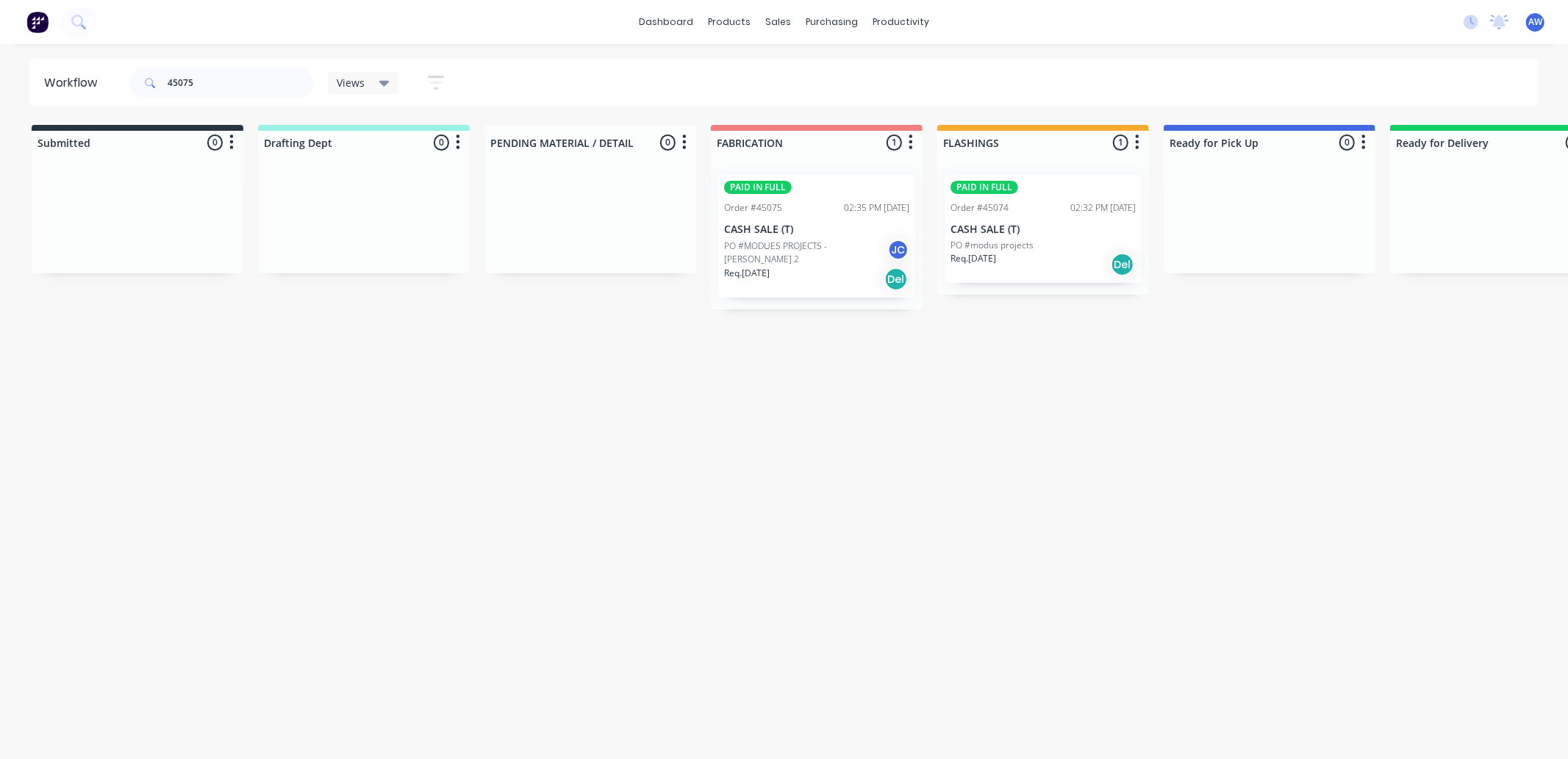
click at [832, 225] on p "CASH SALE (T)" at bounding box center [817, 229] width 185 height 12
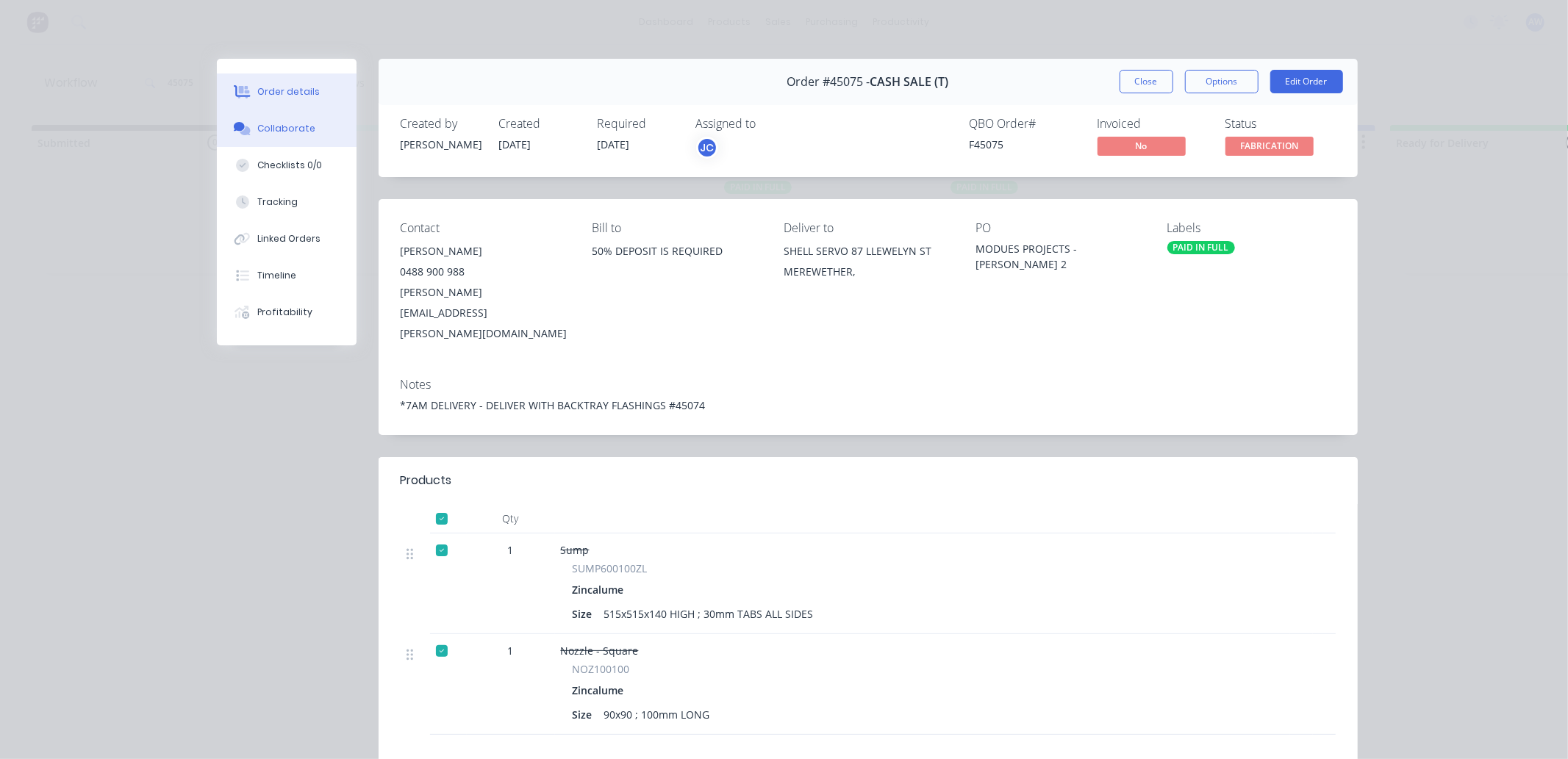
click at [288, 129] on div "Collaborate" at bounding box center [286, 129] width 58 height 13
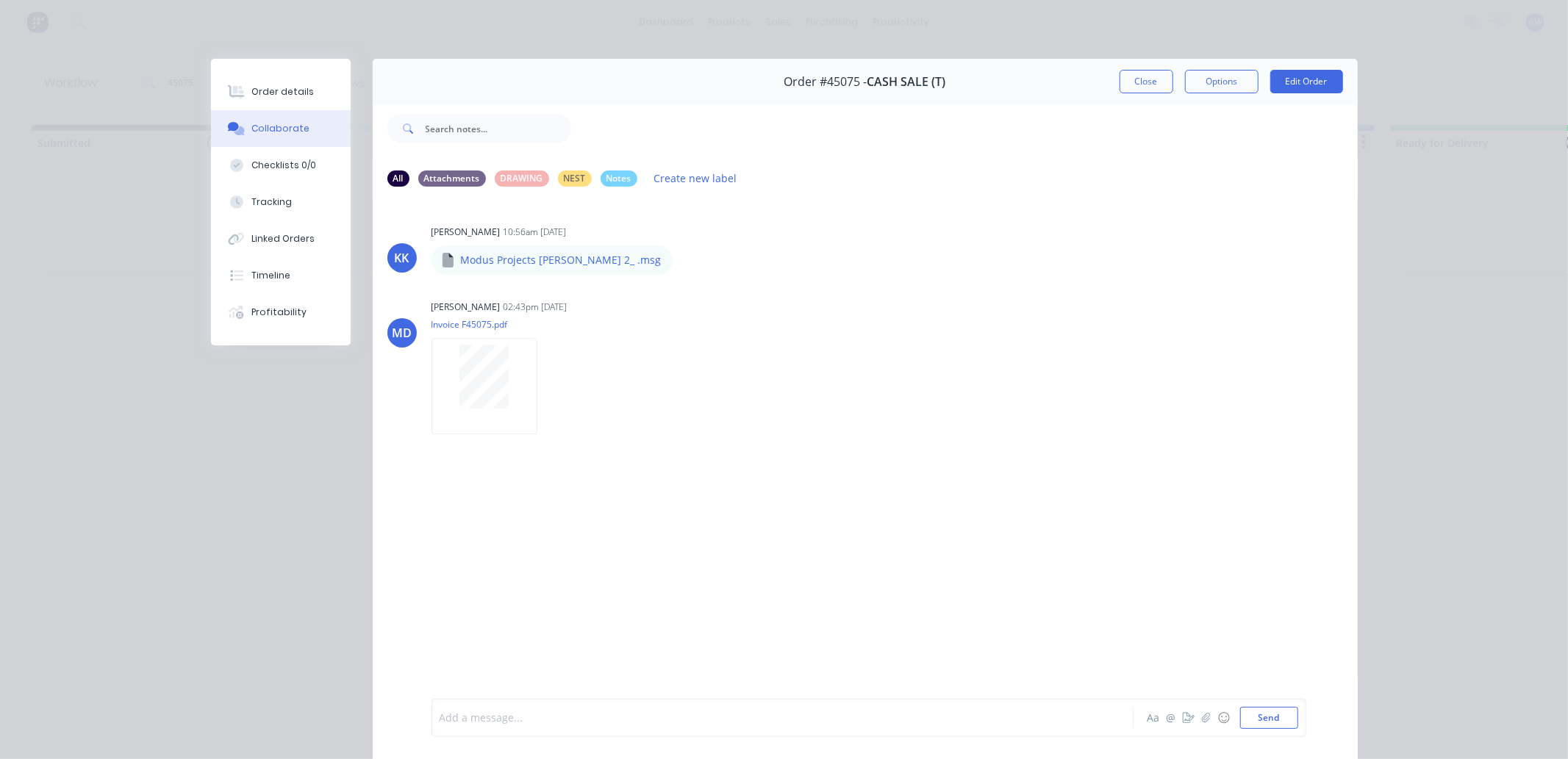
click at [499, 711] on div at bounding box center [762, 718] width 643 height 16
click at [262, 83] on button "Order details" at bounding box center [280, 92] width 139 height 37
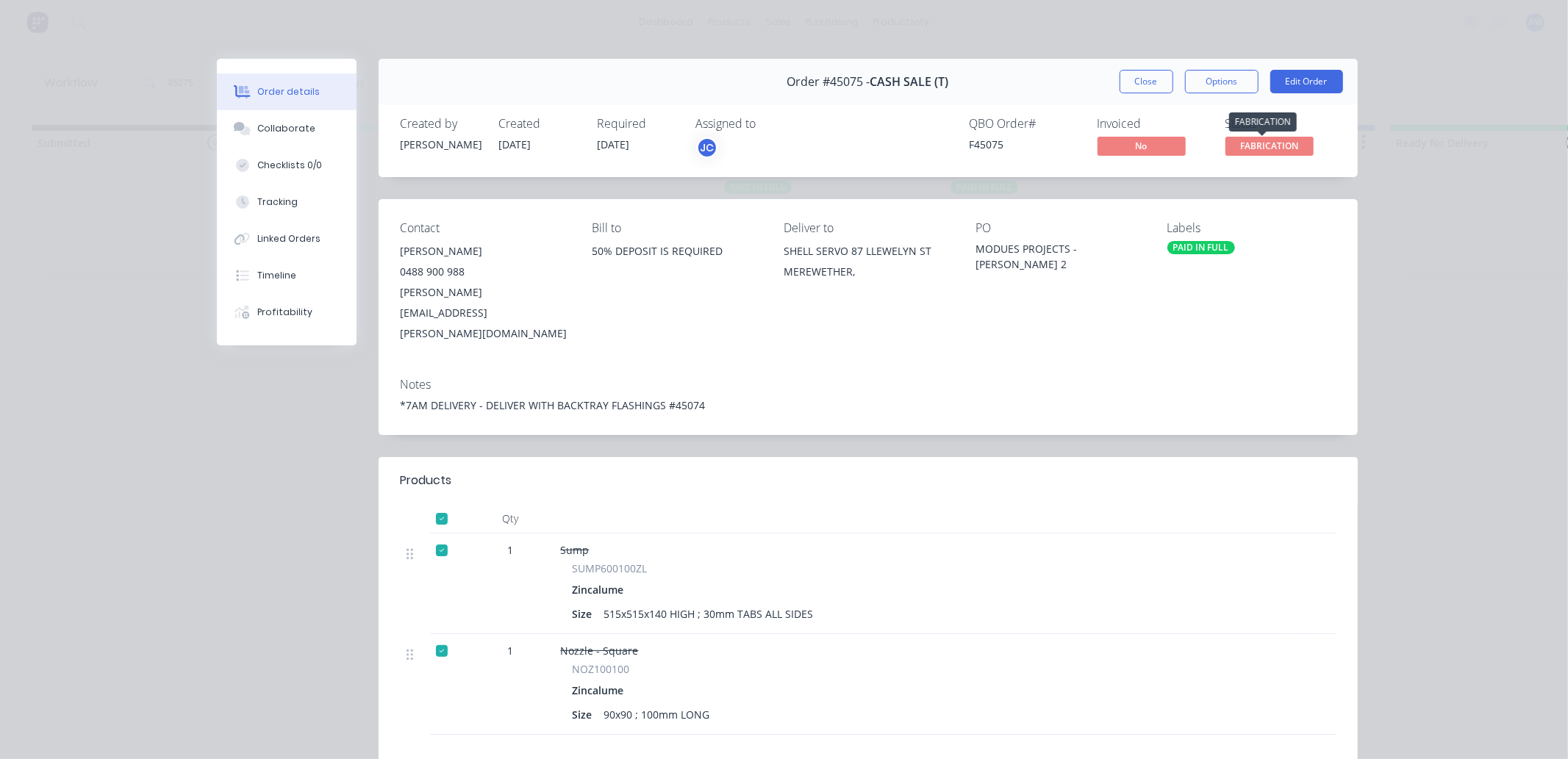
click at [1279, 145] on span "FABRICATION" at bounding box center [1269, 146] width 89 height 18
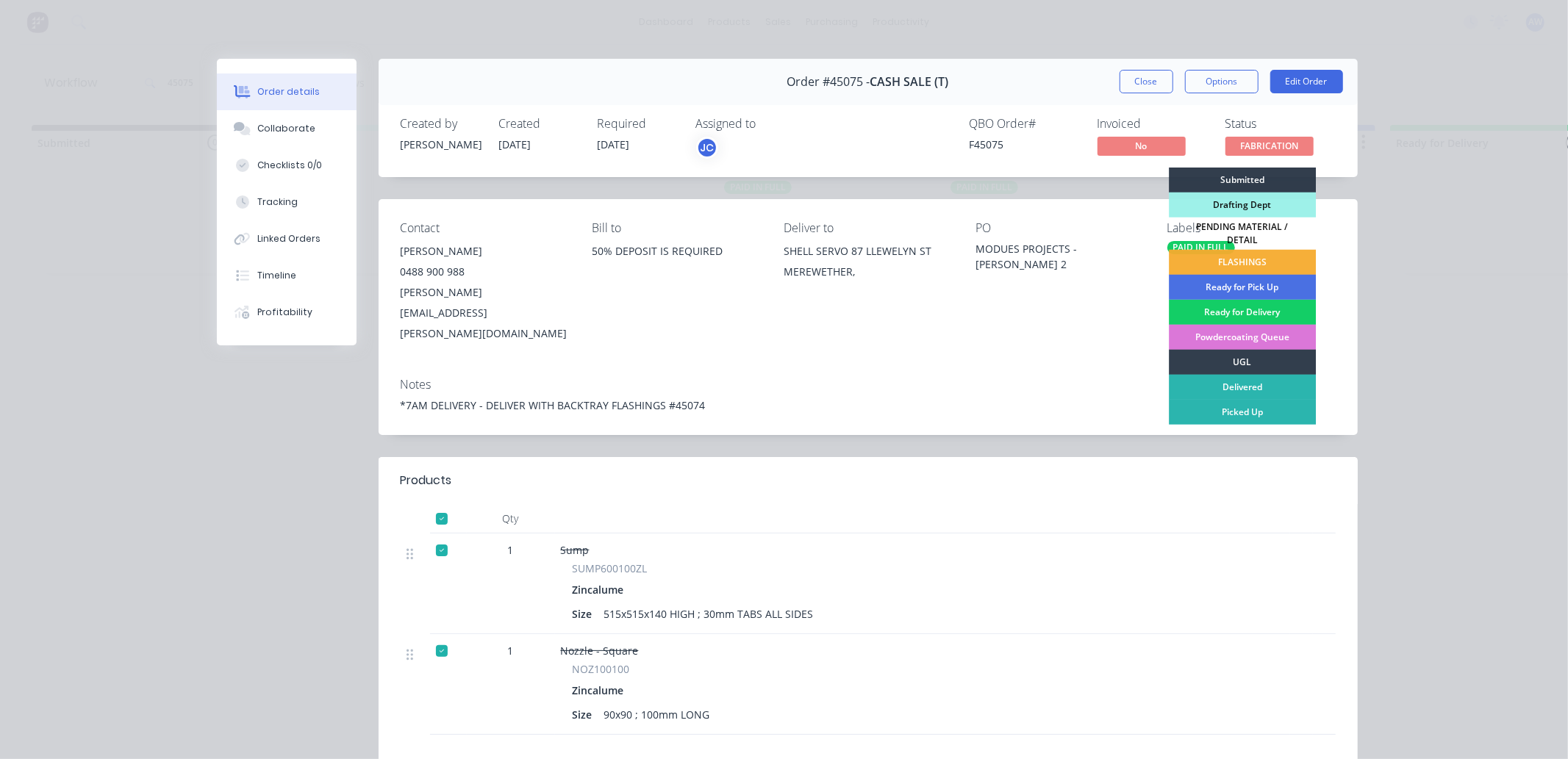
click at [1250, 306] on div "Ready for Delivery" at bounding box center [1242, 312] width 147 height 25
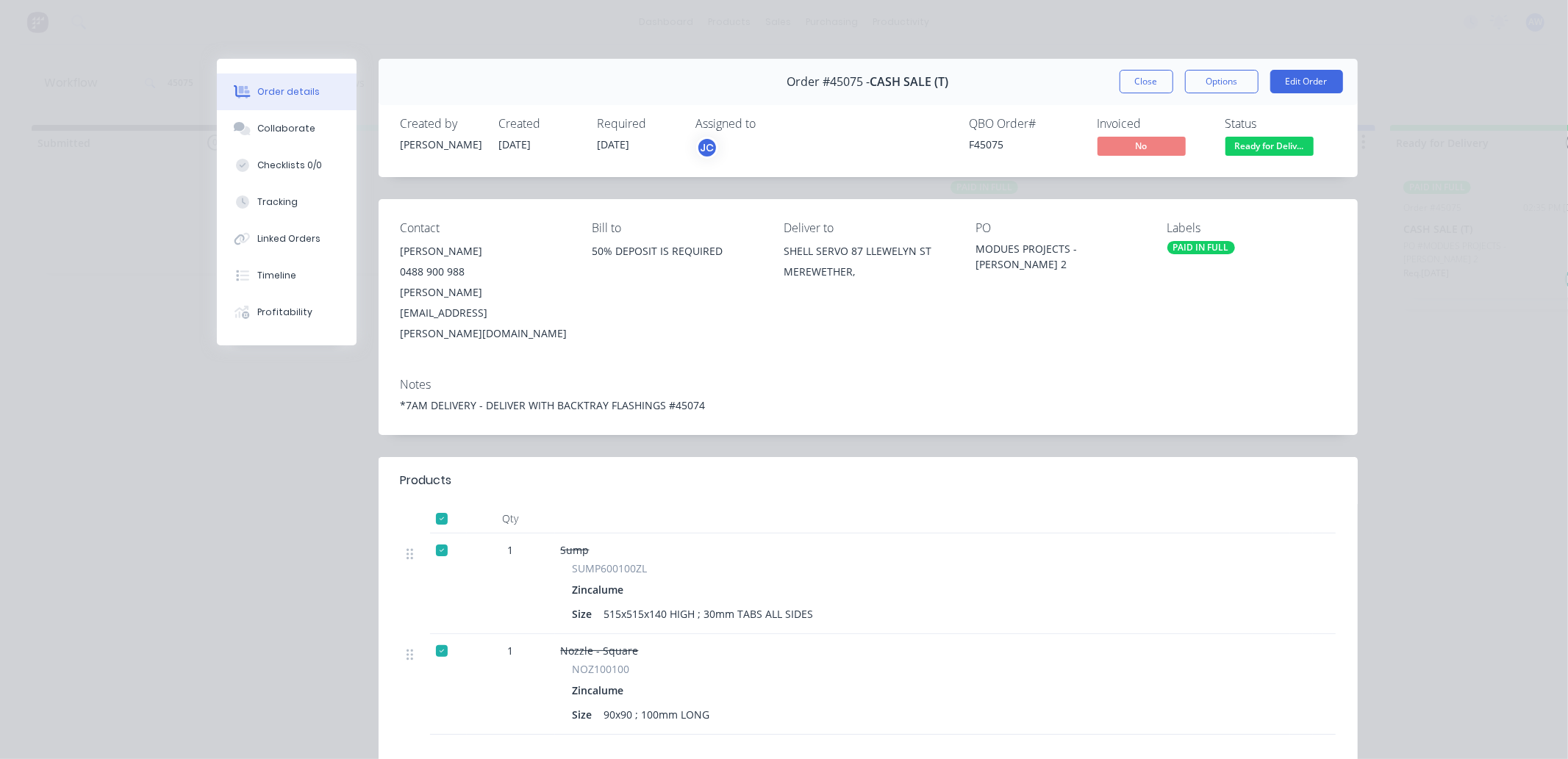
click at [1147, 75] on button "Close" at bounding box center [1146, 81] width 53 height 24
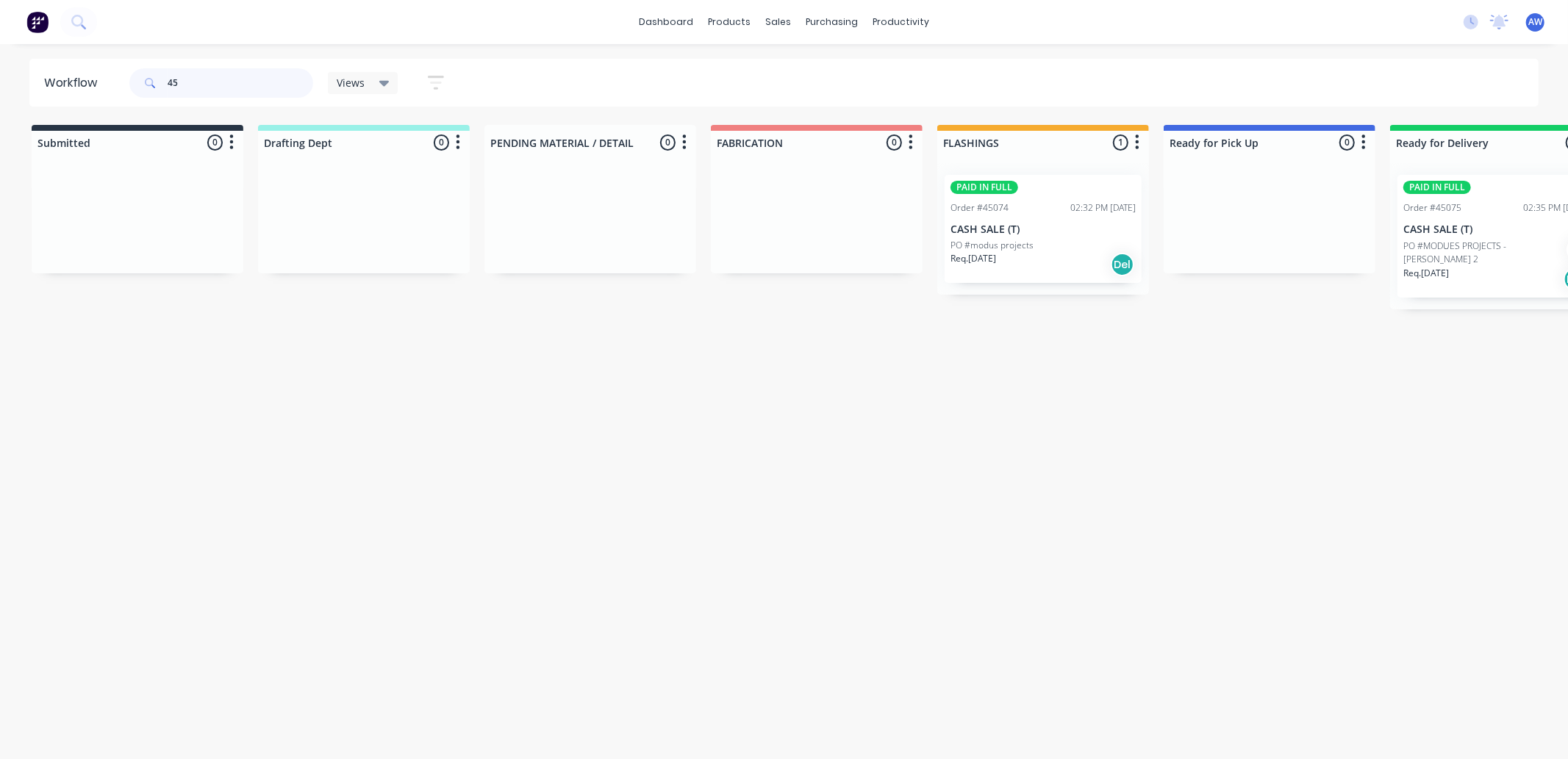
type input "4"
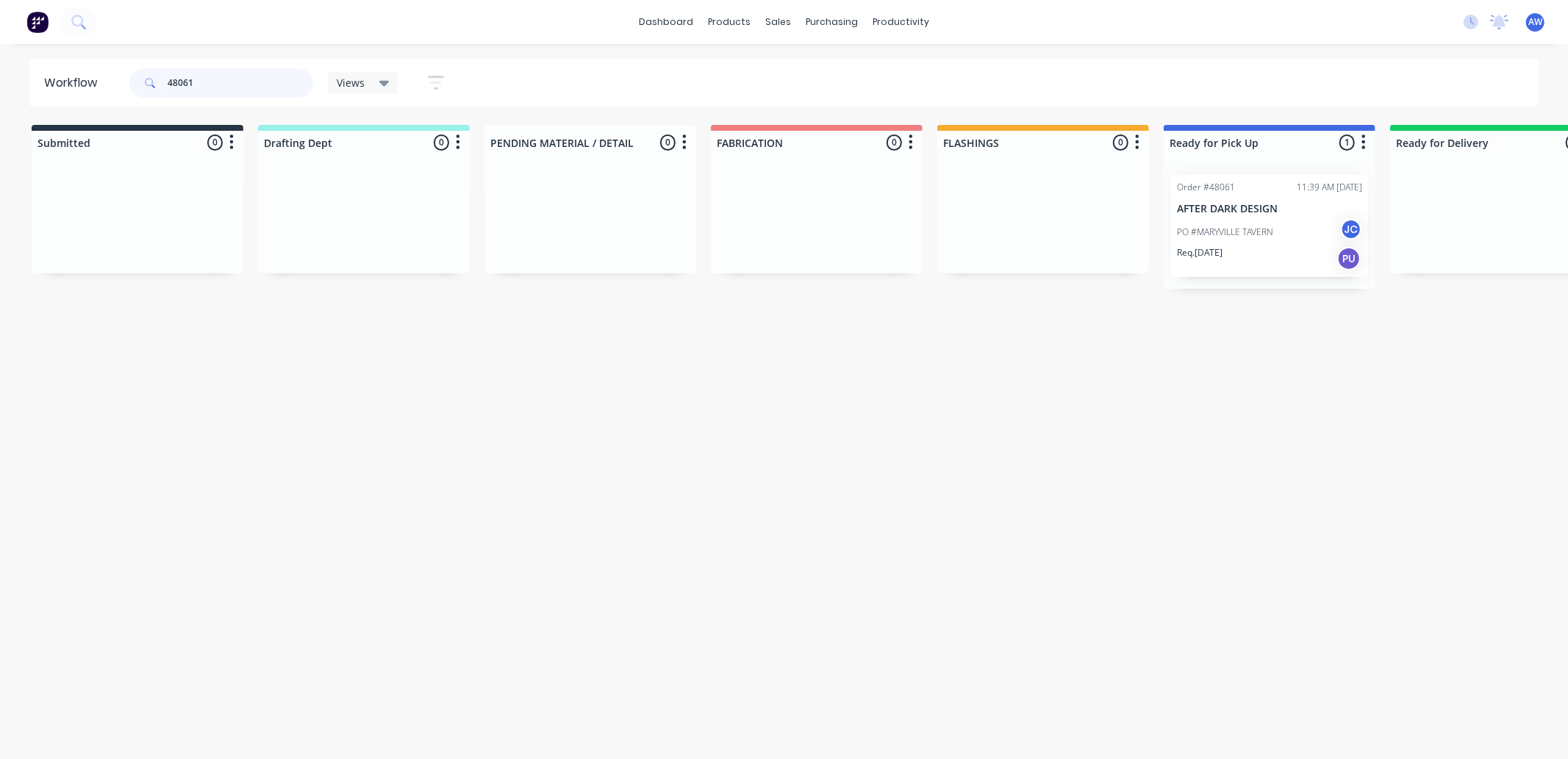
type input "48061"
click at [1211, 244] on div "PO #MARYVILLE TAVERN JC" at bounding box center [1269, 232] width 185 height 28
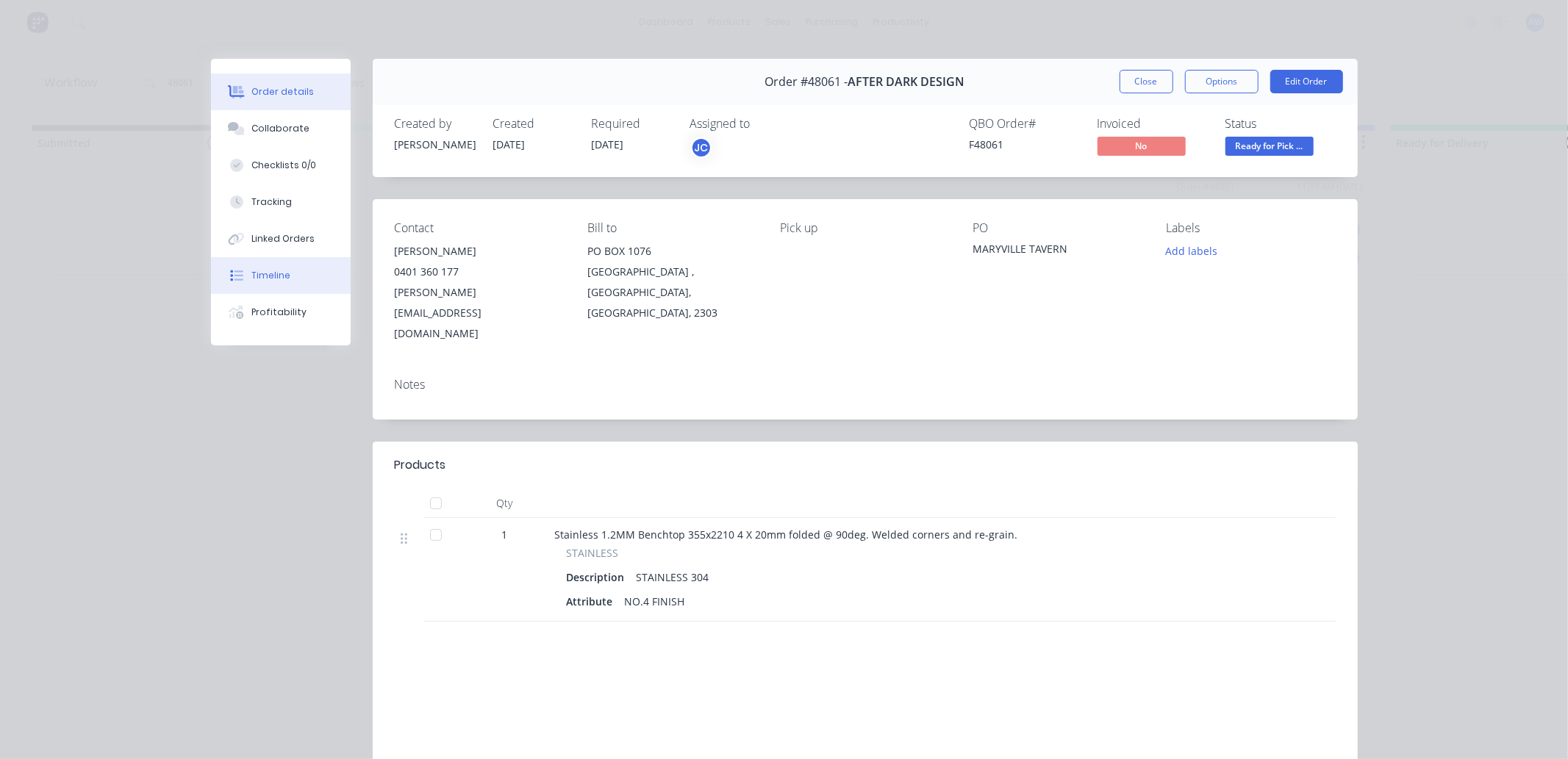
click at [277, 272] on div "Timeline" at bounding box center [271, 275] width 39 height 13
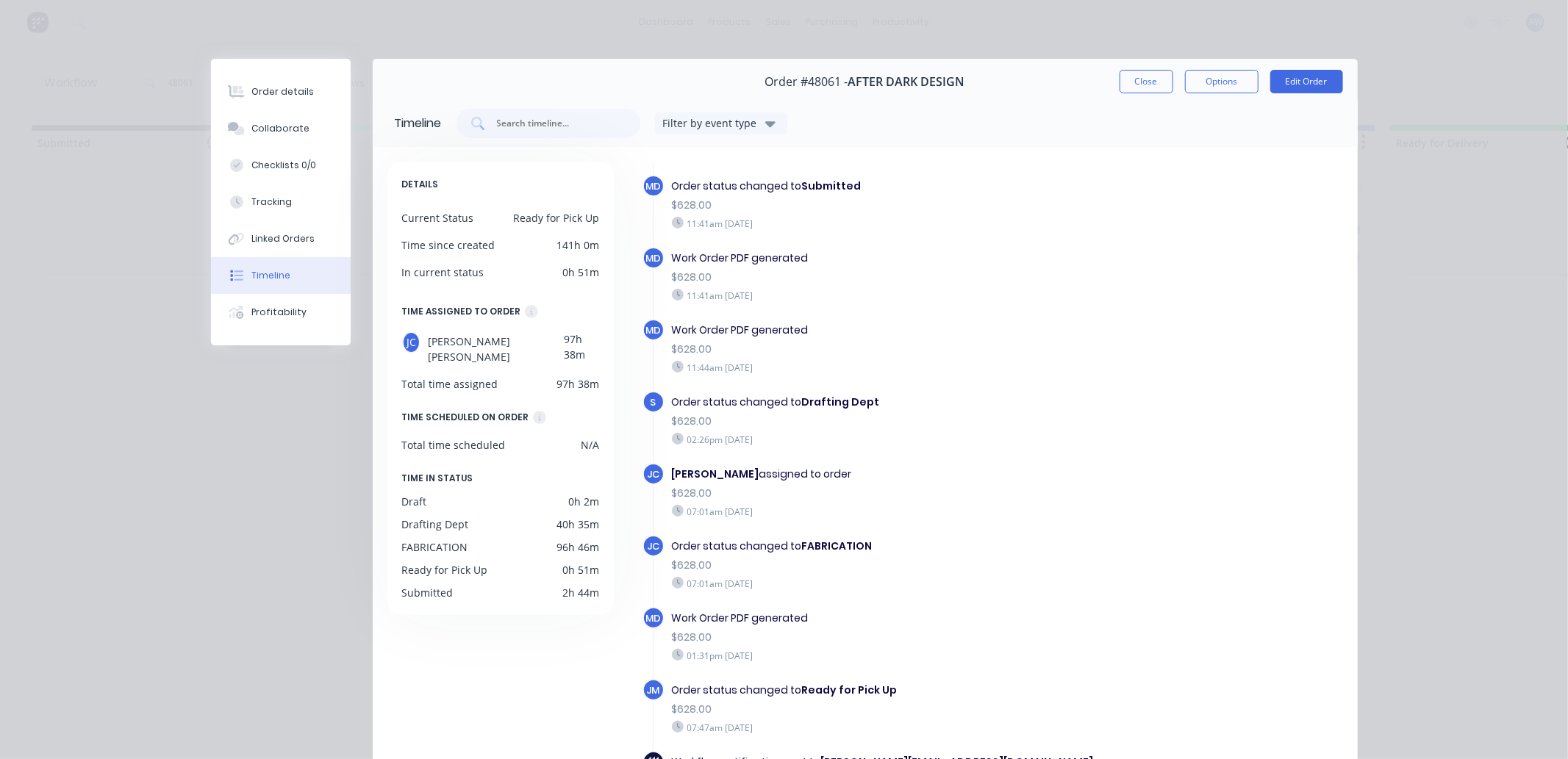
scroll to position [77, 0]
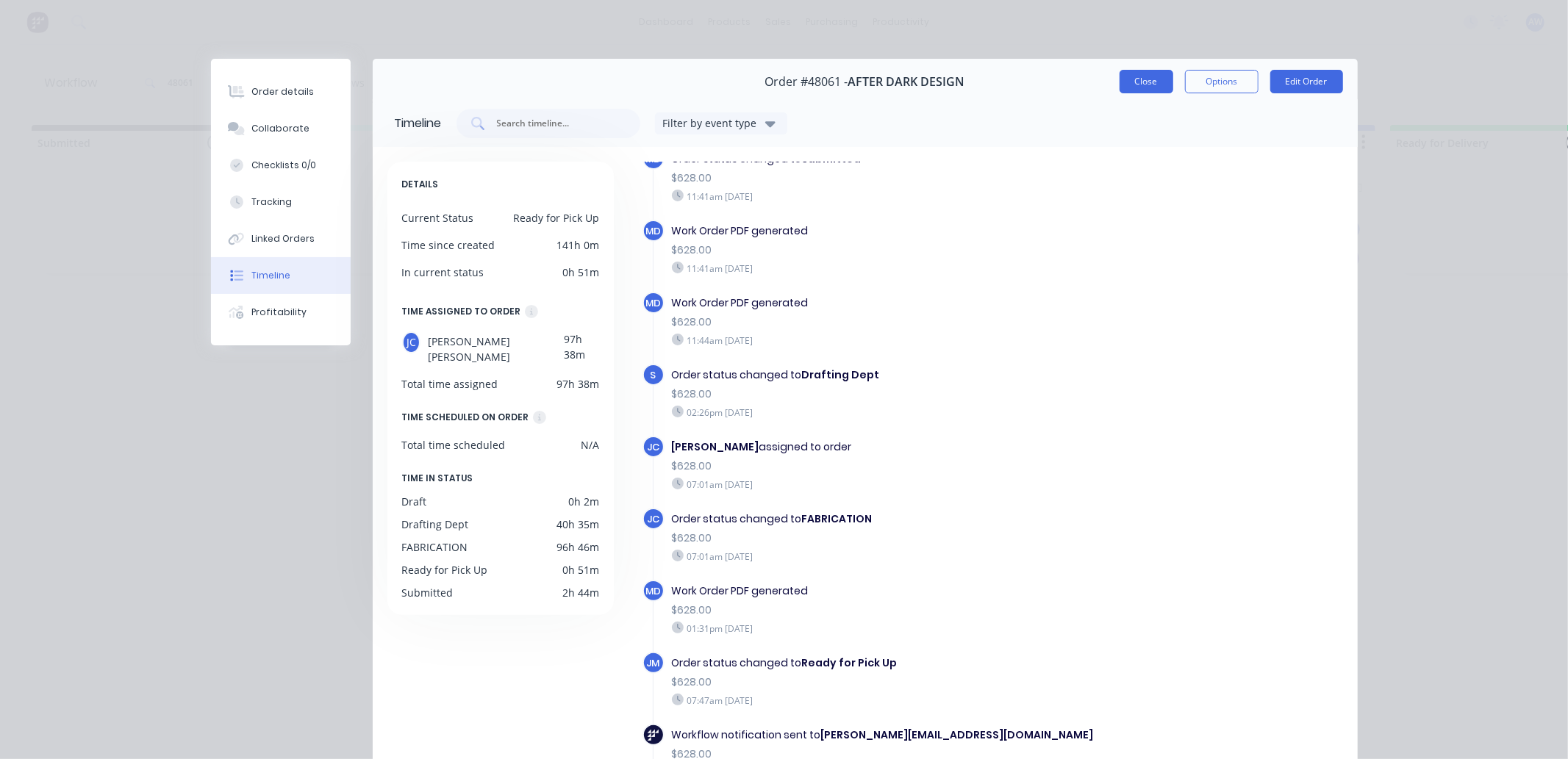
click at [1151, 76] on button "Close" at bounding box center [1146, 81] width 53 height 24
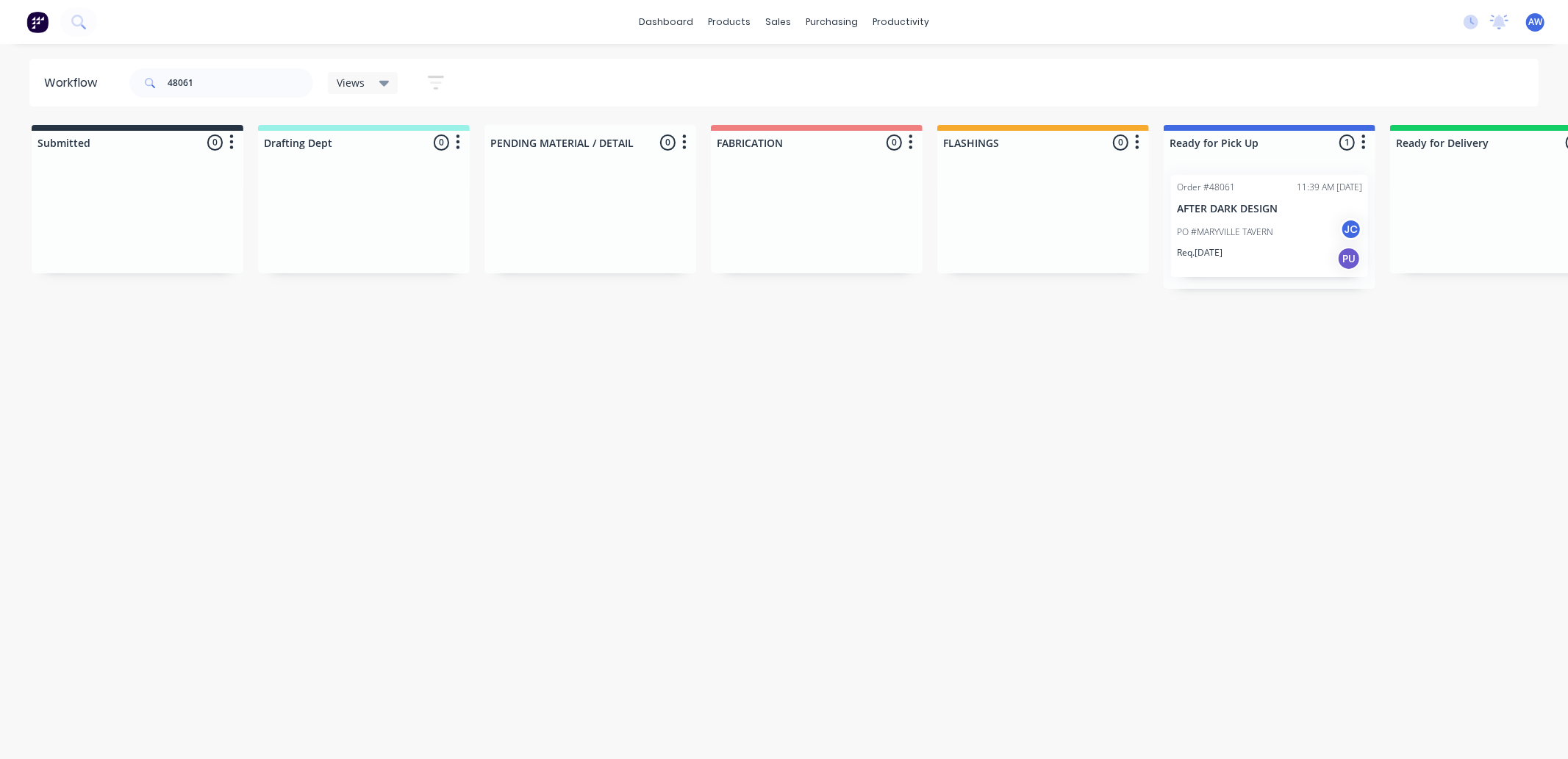
click at [1265, 244] on div "PO #MARYVILLE TAVERN JC" at bounding box center [1269, 232] width 185 height 28
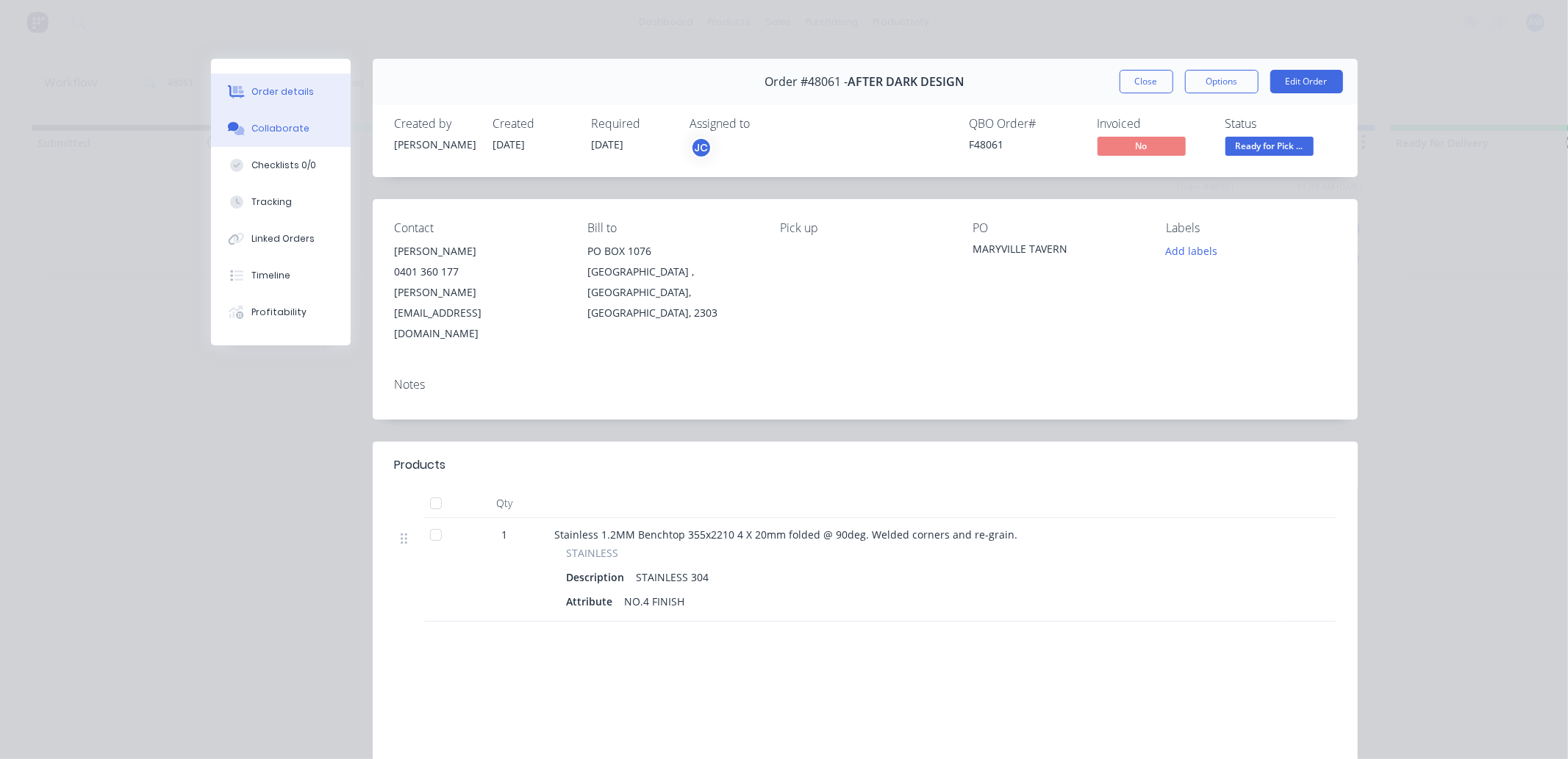
click at [258, 130] on div "Collaborate" at bounding box center [280, 129] width 58 height 13
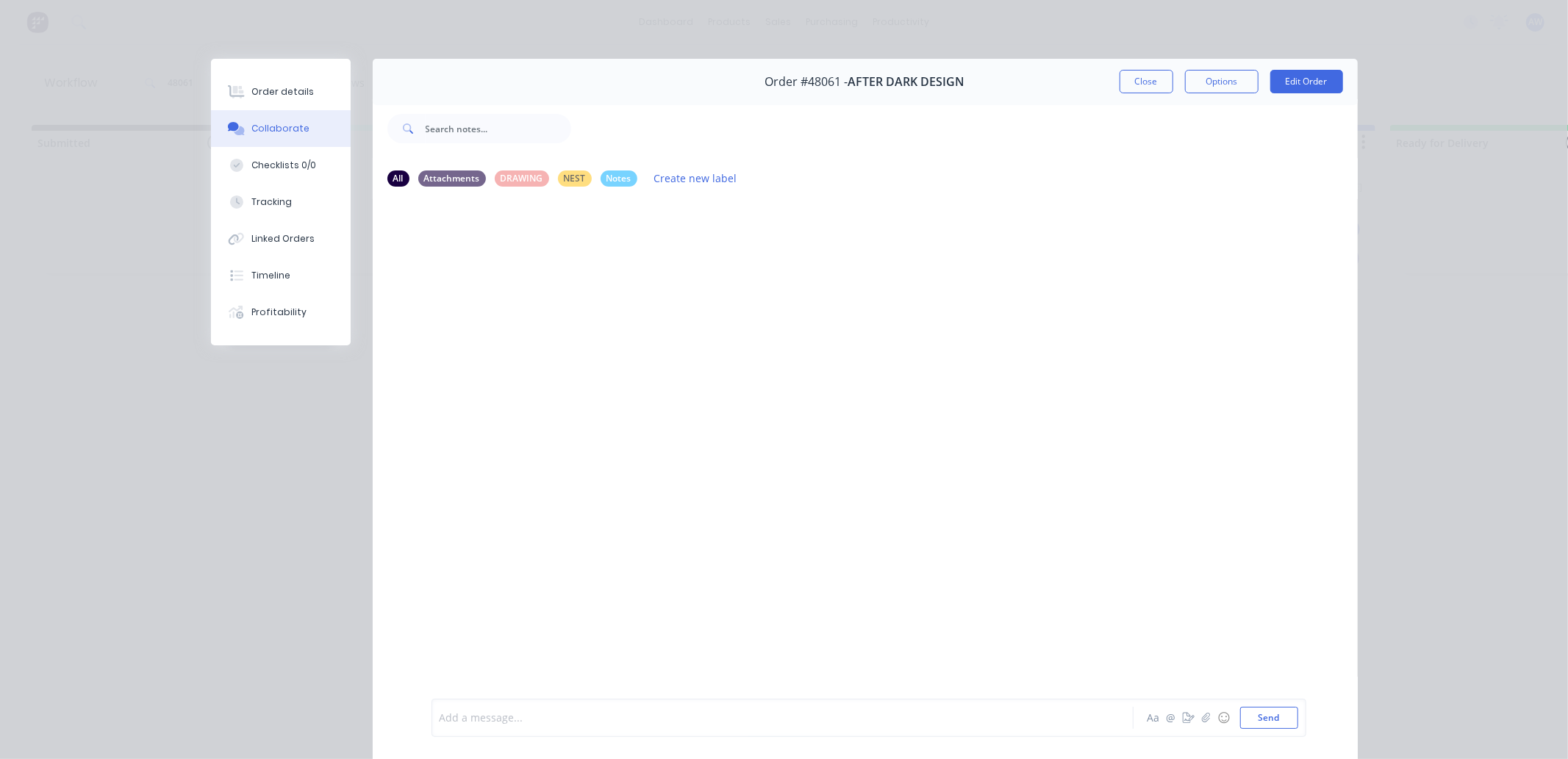
click at [502, 718] on div at bounding box center [762, 718] width 643 height 16
click at [1119, 79] on button "Close" at bounding box center [1146, 81] width 53 height 24
